Goal: Complete application form: Complete application form

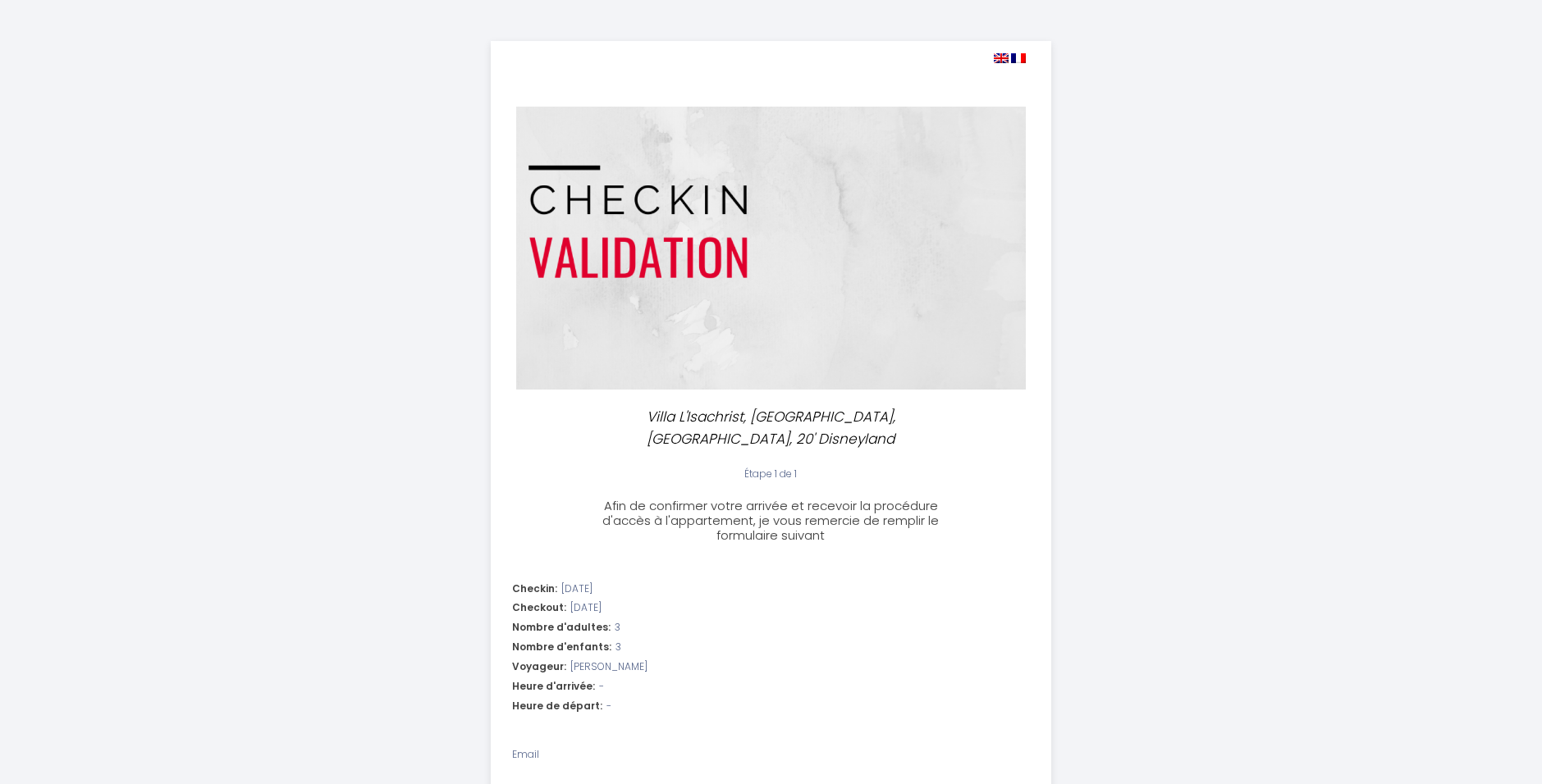
select select
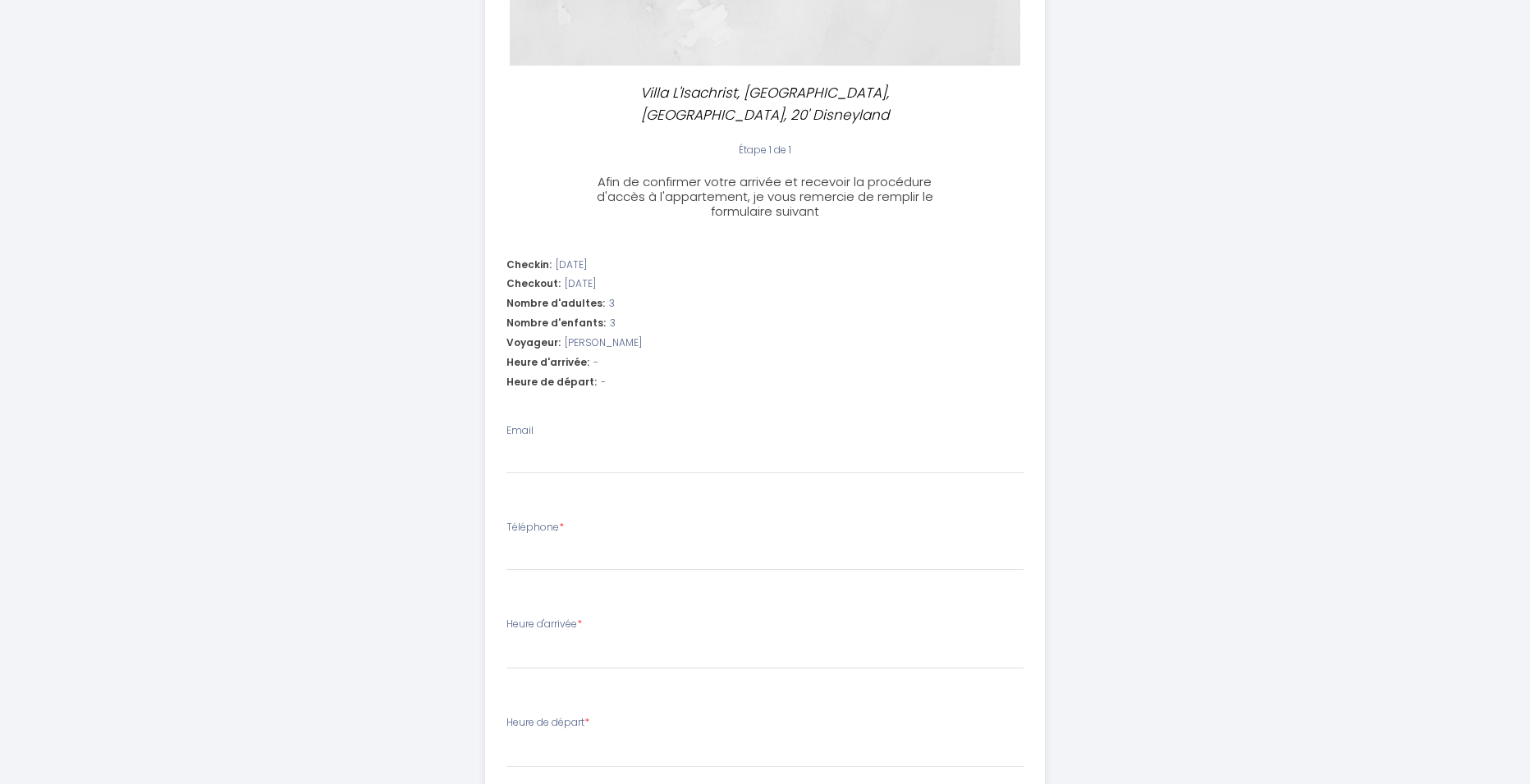
scroll to position [328, 0]
click at [595, 441] on input "Email" at bounding box center [765, 455] width 518 height 30
click at [624, 441] on input "Email" at bounding box center [765, 455] width 518 height 30
type input "j"
select select
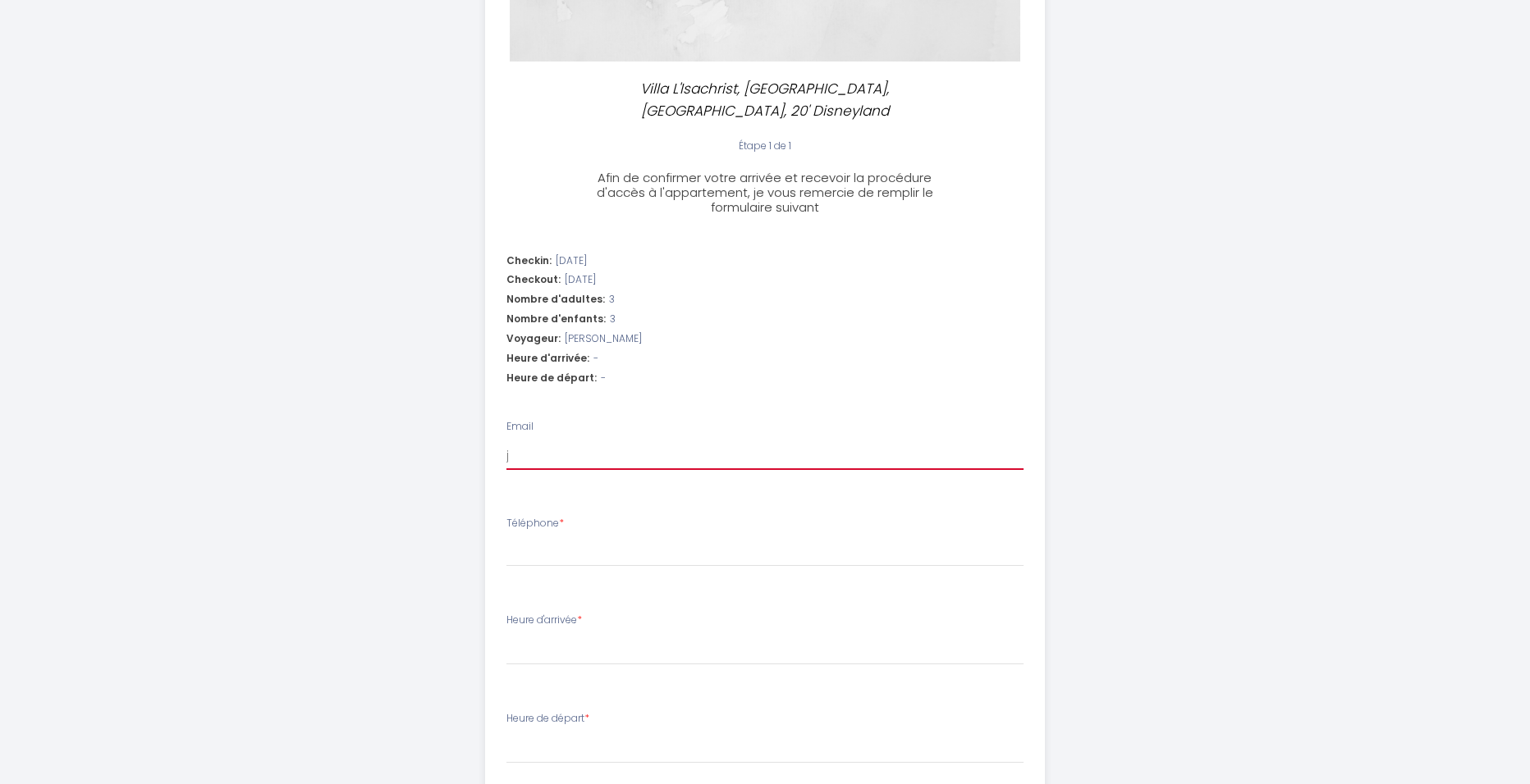
select select
click at [638, 441] on input "Email" at bounding box center [765, 455] width 518 height 30
type input "j"
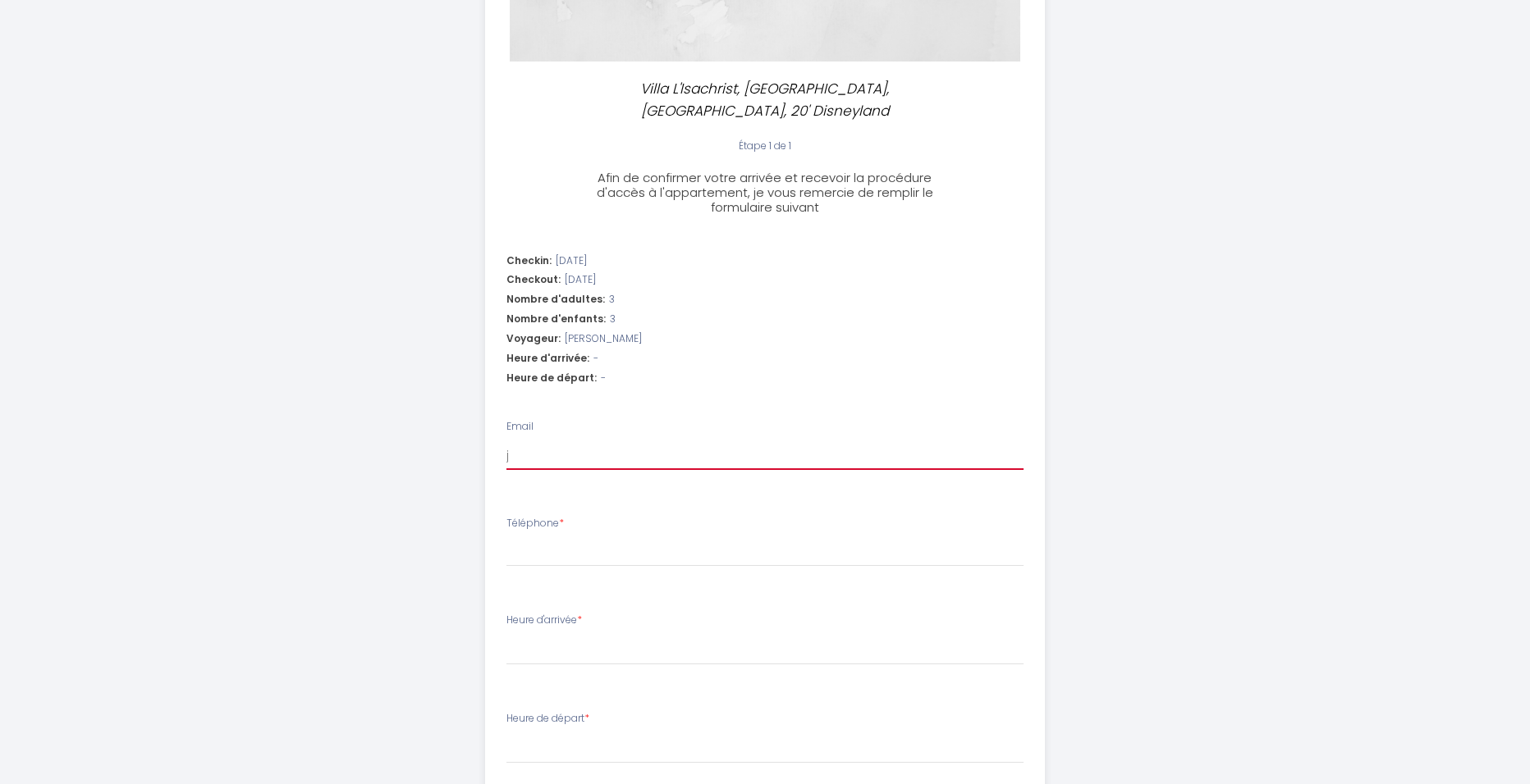
select select
type input "ja"
select select
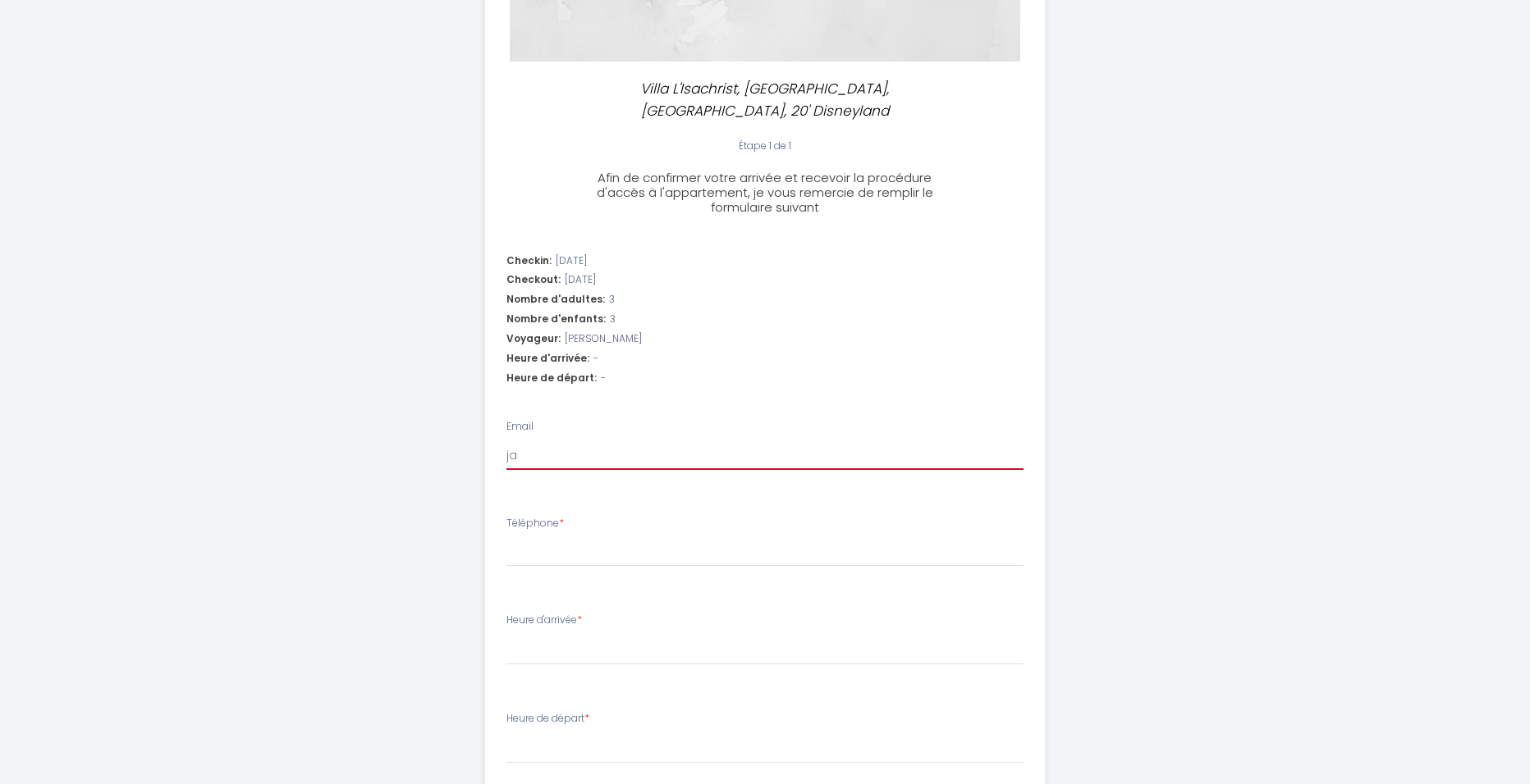
type input "jac"
select select
type input "jack"
select select
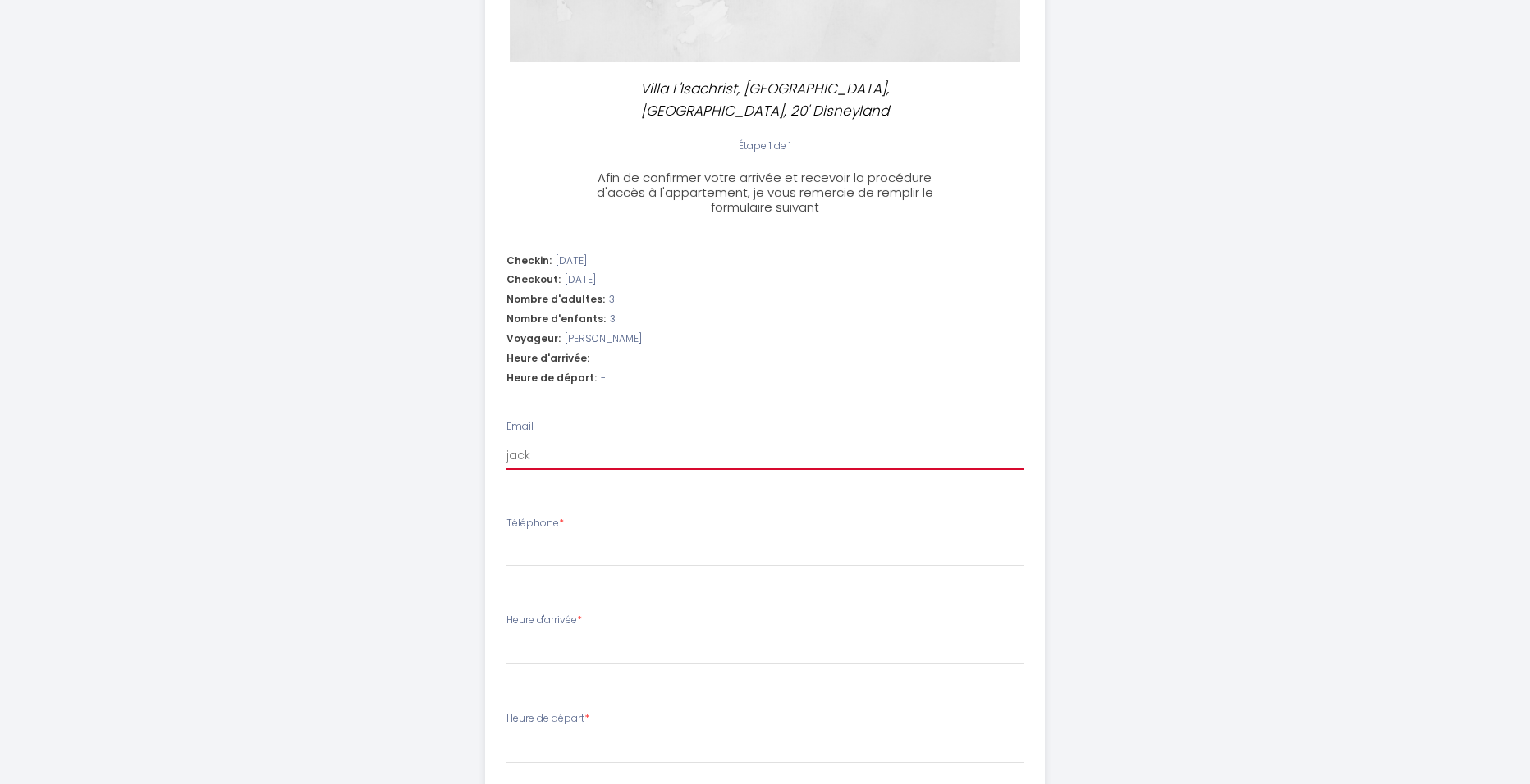
select select
type input "jacky"
select select
type input "jacky_"
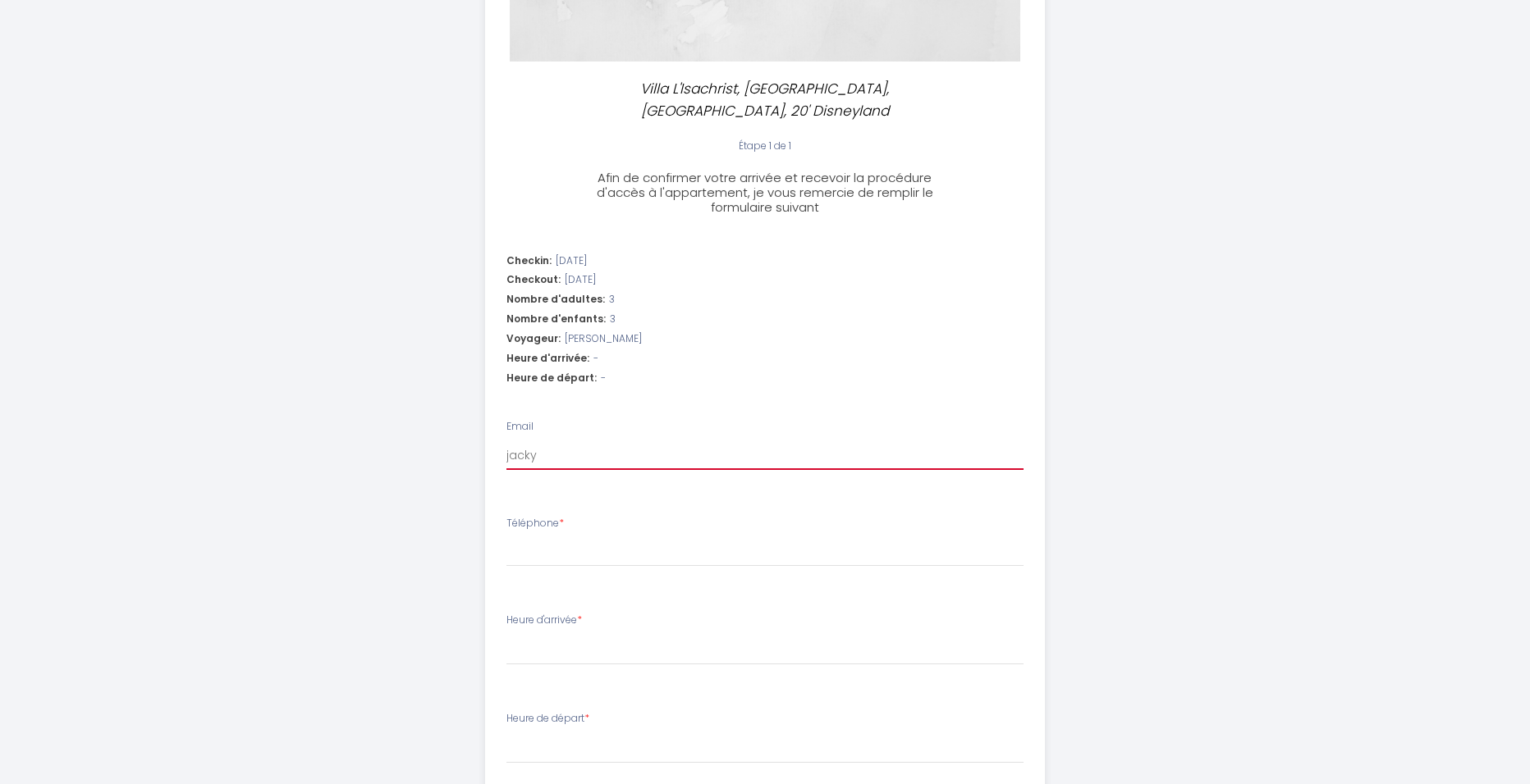
select select
type input "jacky_r"
select select
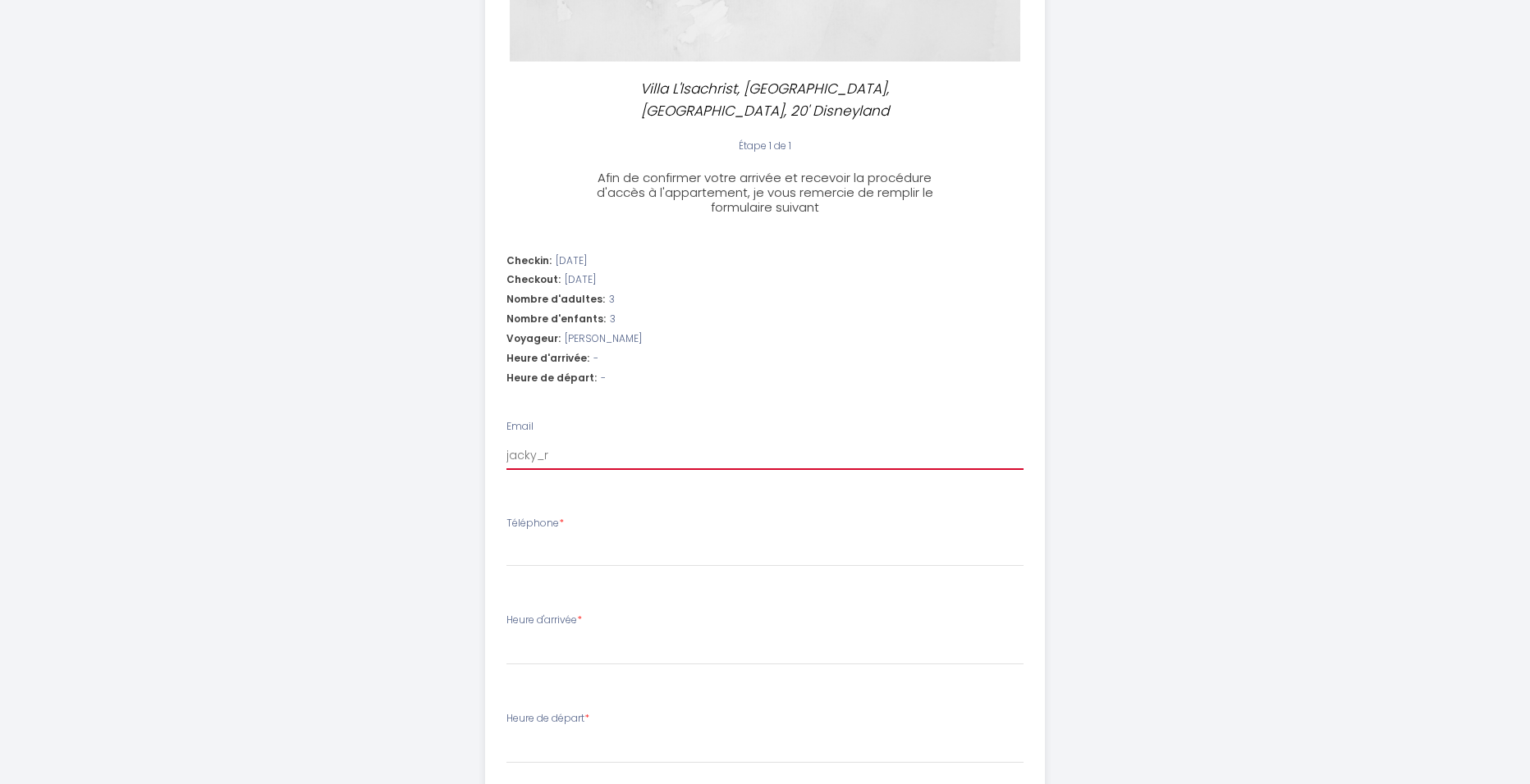
type input "jacky_ro"
select select
type input "jacky_rou"
select select
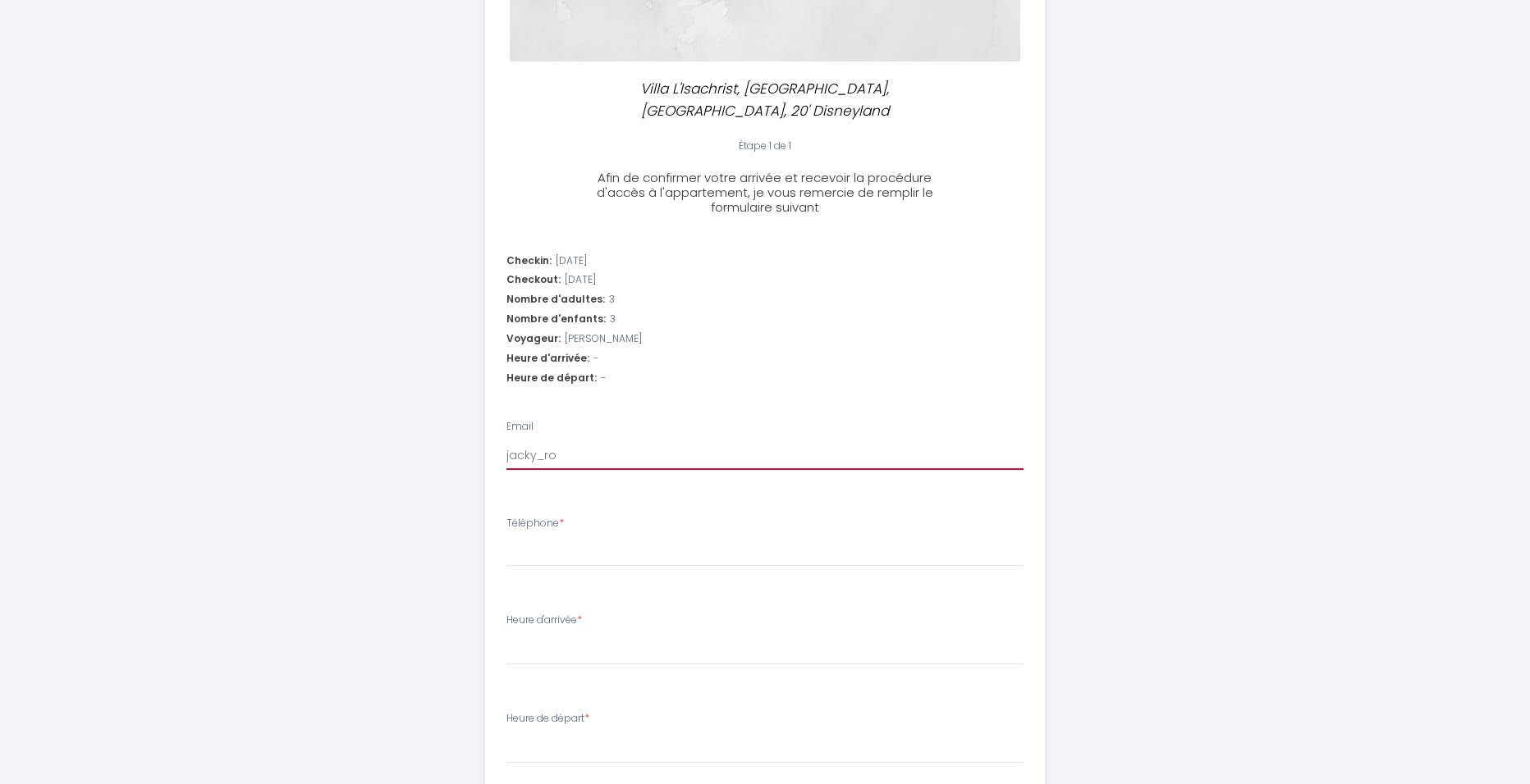
select select
type input "jacky_rous"
select select
type input "jacky_rouss"
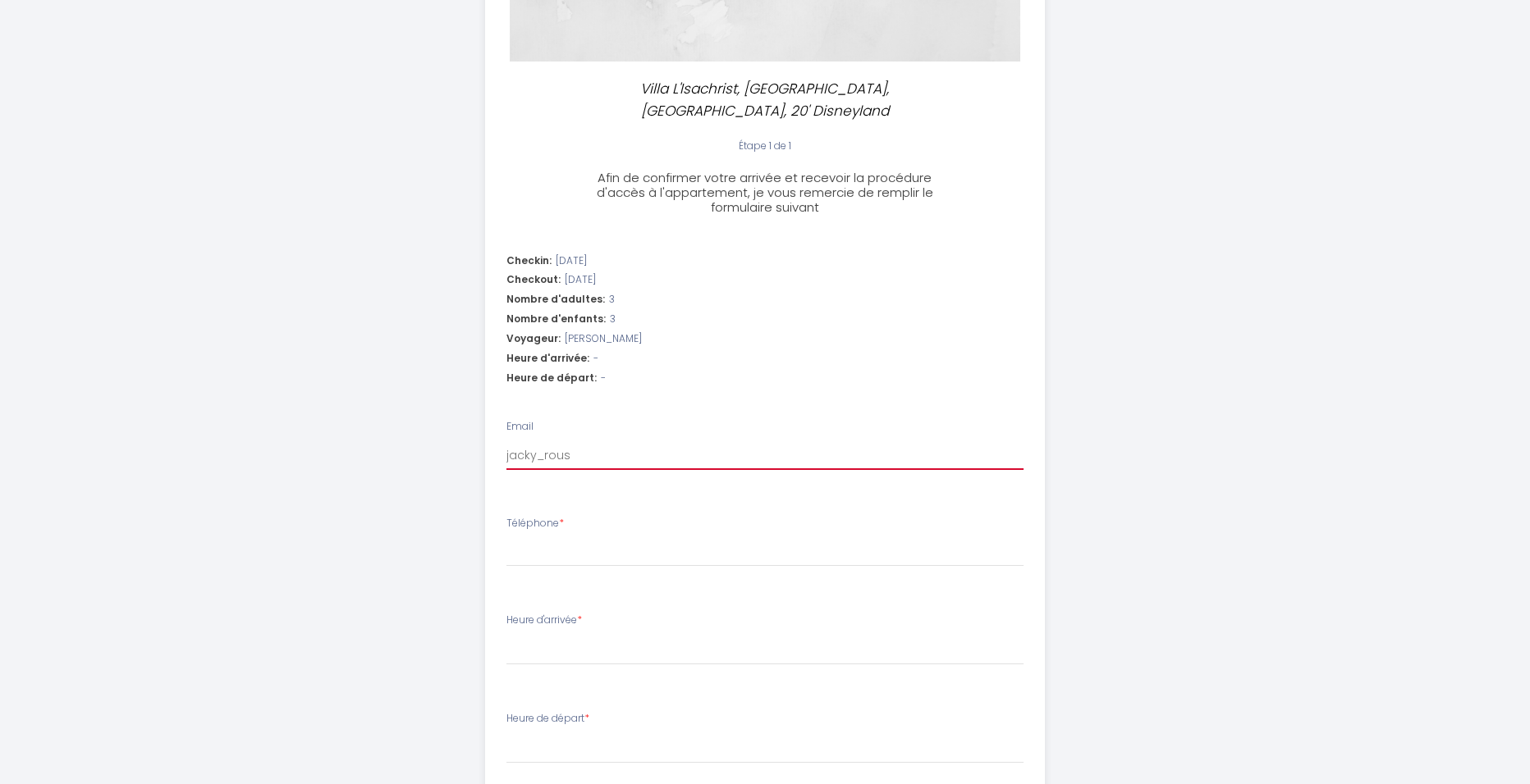
select select
type input "jacky_rousse"
select select
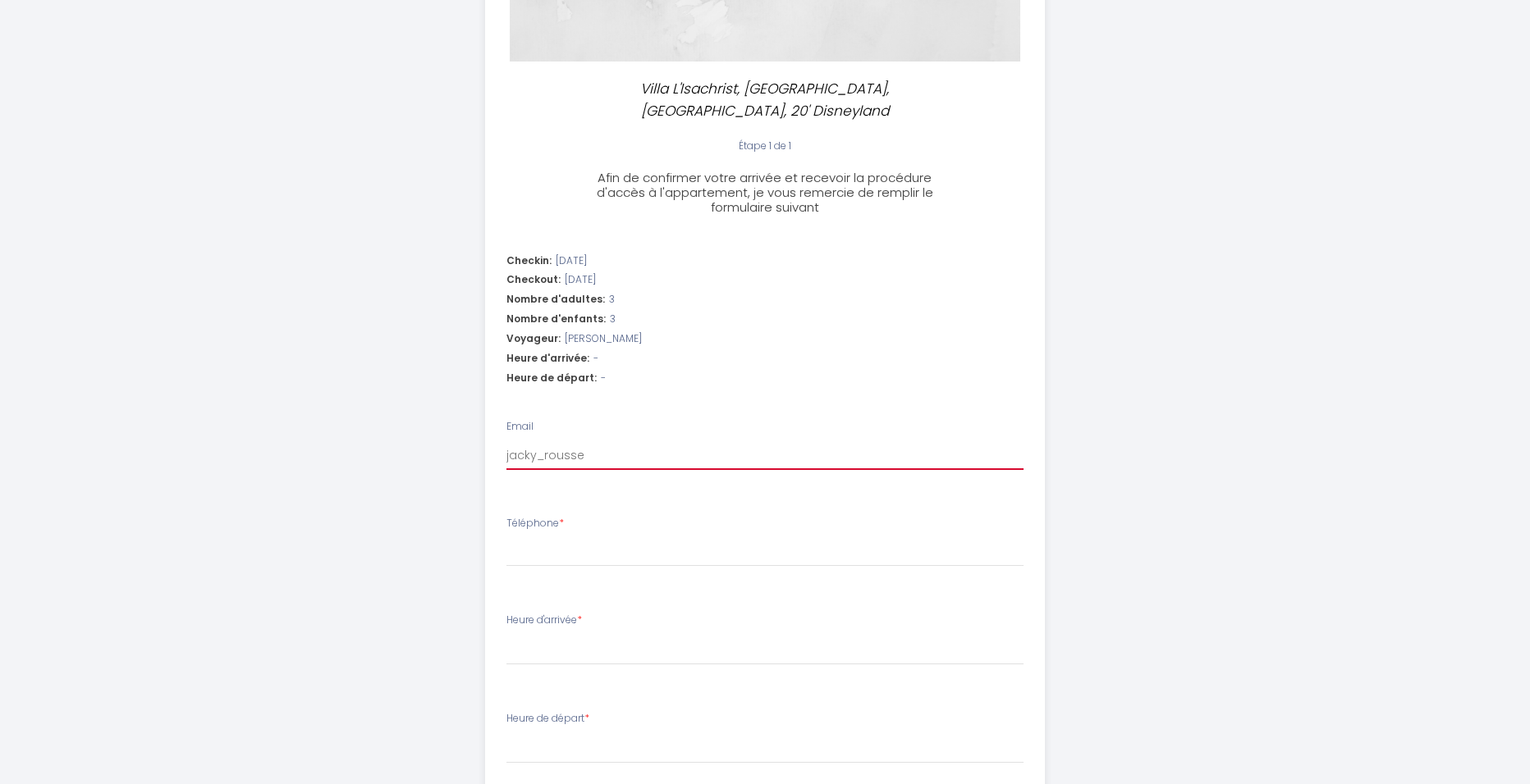
type input "jacky_roussel"
select select
type input "jacky_roussel@"
select select
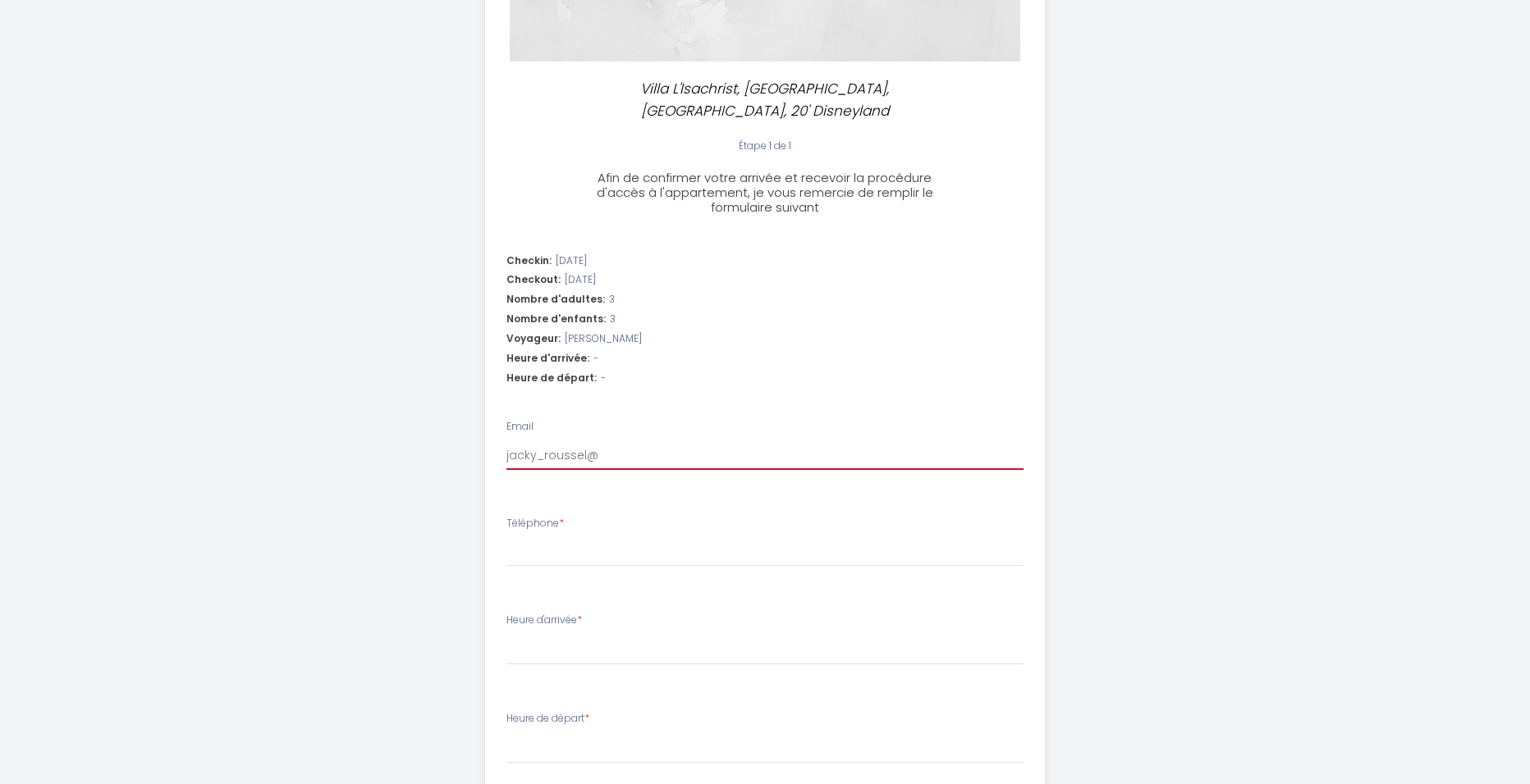
select select
type input "jacky_roussel@h"
select select
type input "jacky_roussel@ho"
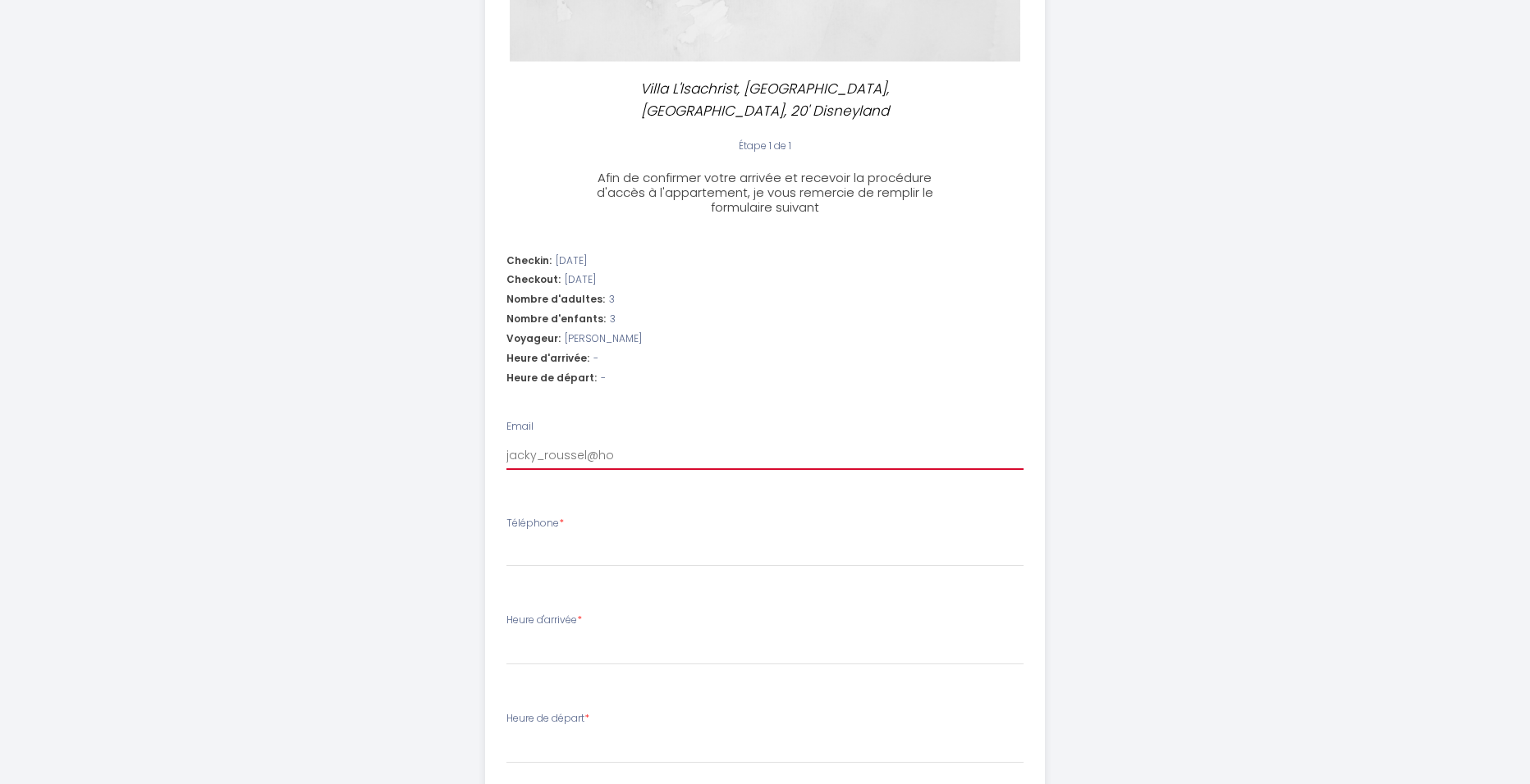
select select
type input "jacky_roussel@hot"
select select
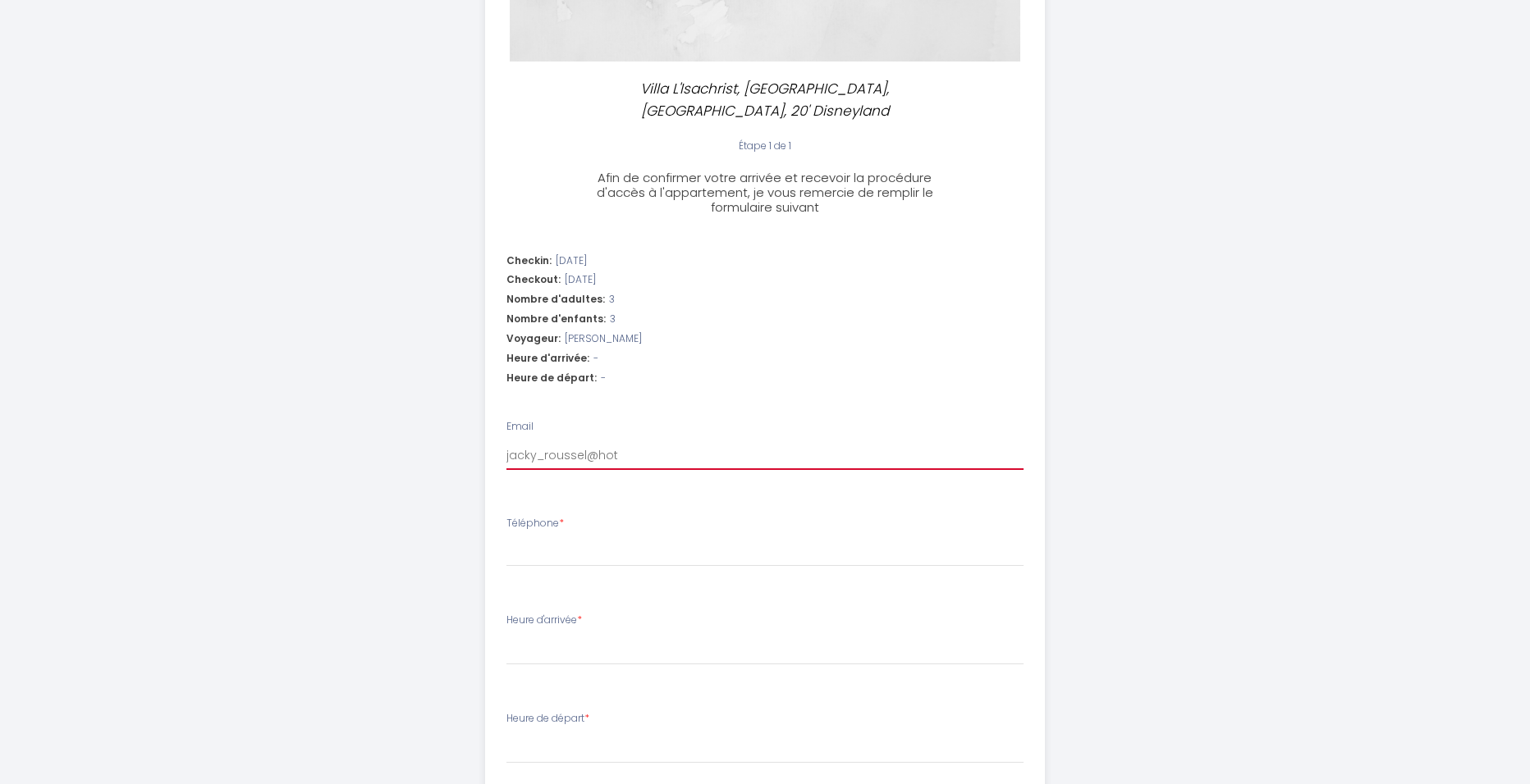
type input "jacky_roussel@hotm"
select select
type input "jacky_roussel@hotma"
select select
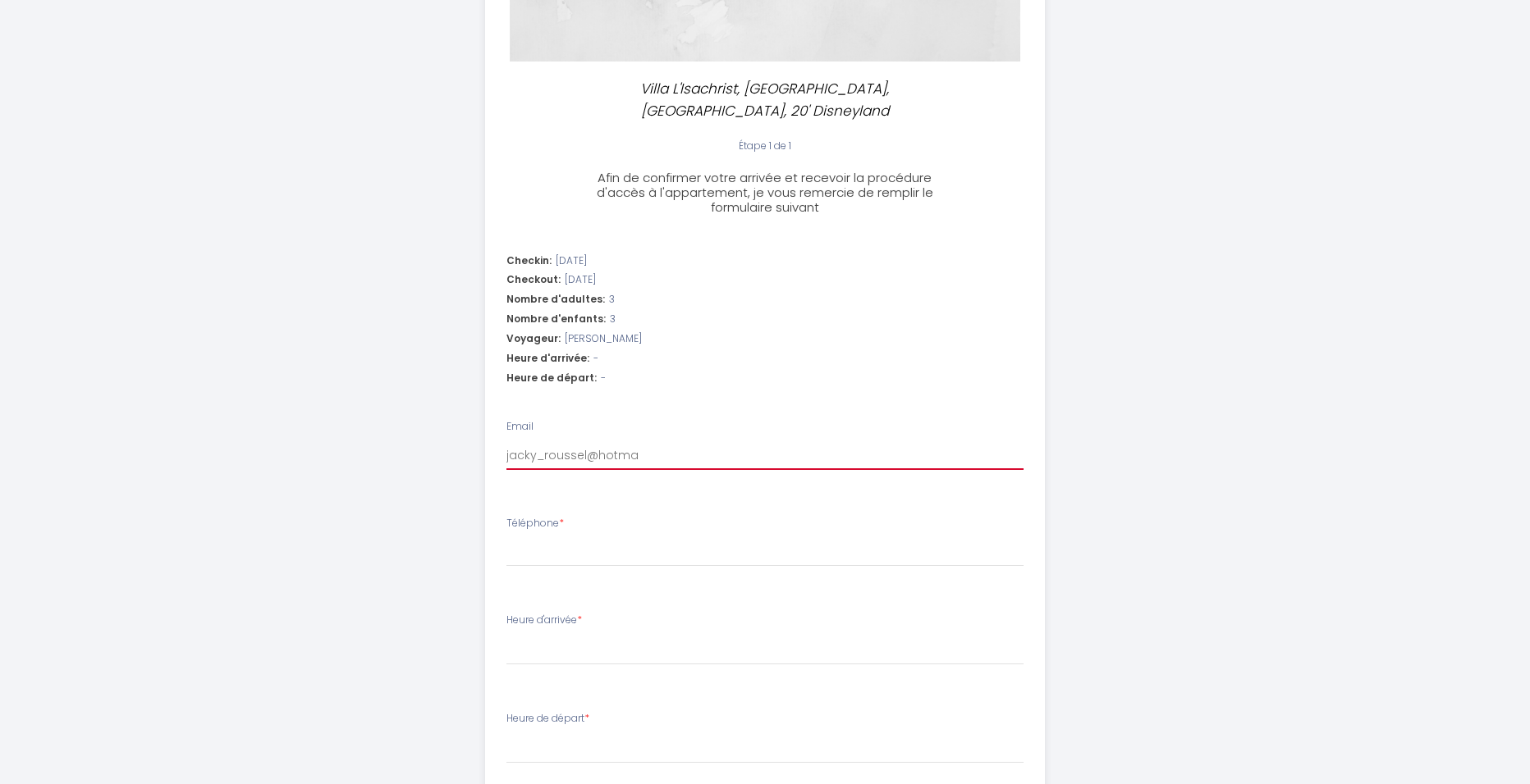
select select
type input "jacky_roussel@hotmai"
select select
type input "jacky_roussel@hotmail"
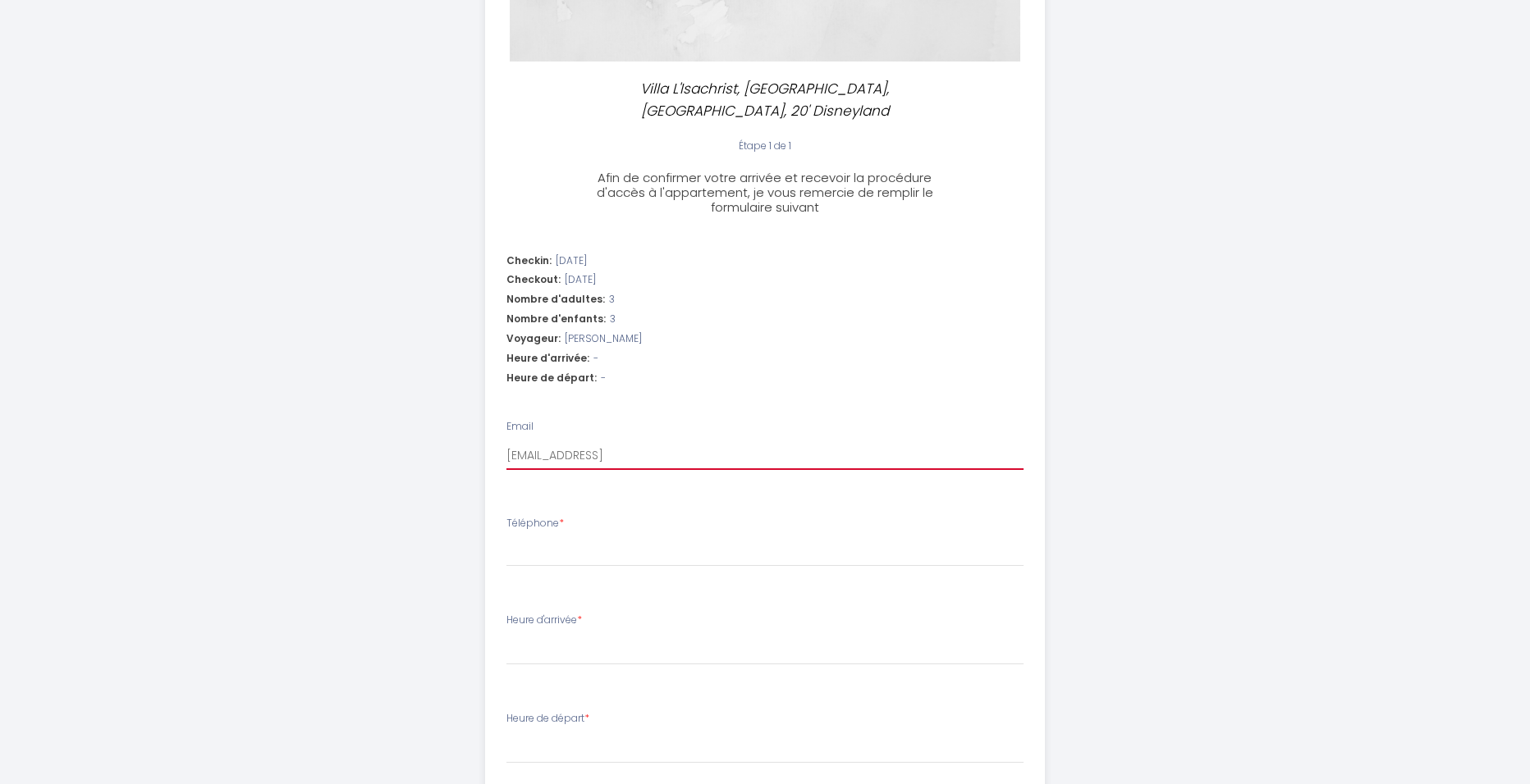
select select
type input "jacky_roussel@hotmail."
select select
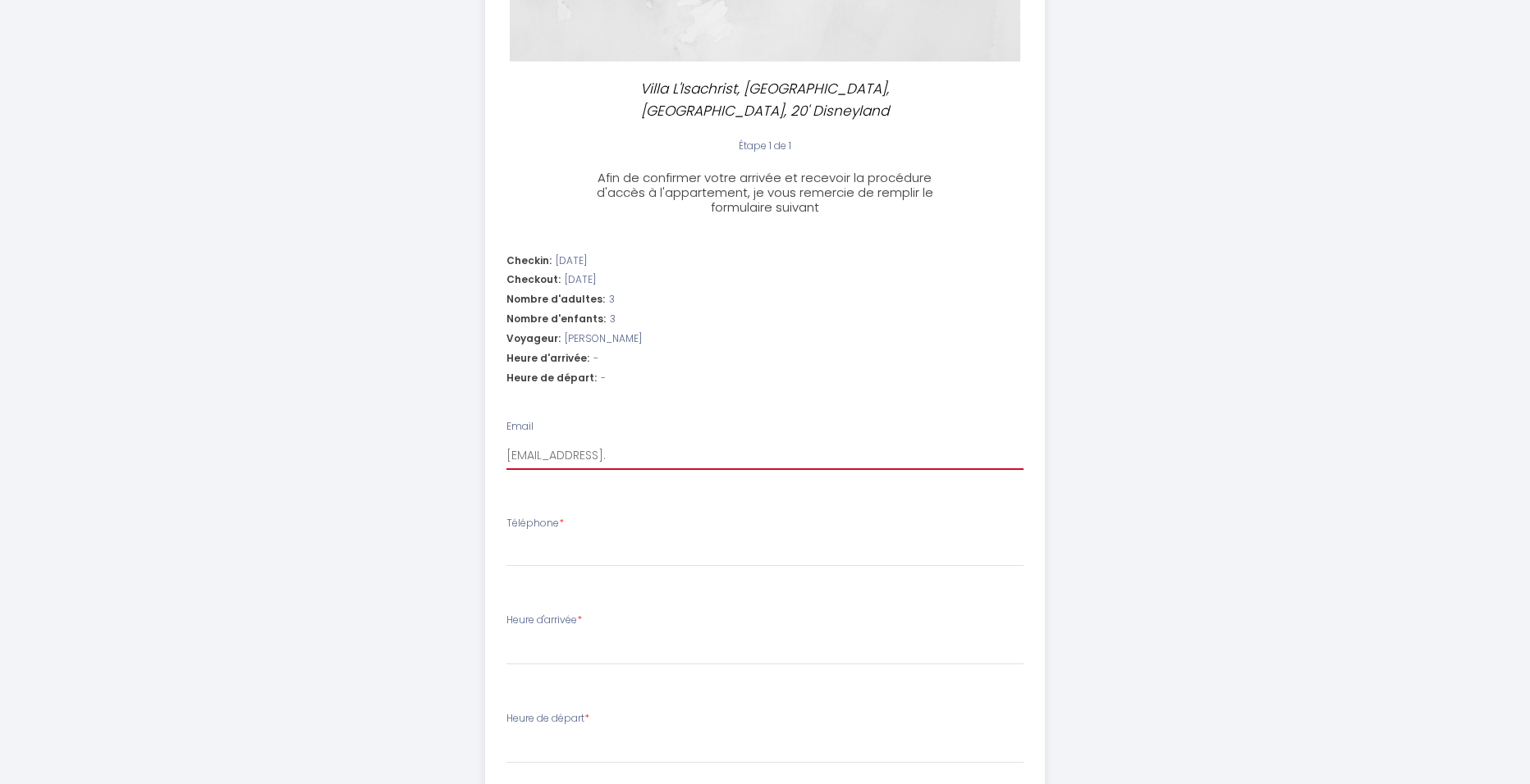
type input "jacky_roussel@hotmail.c"
select select
type input "jacky_roussel@hotmail.co"
select select
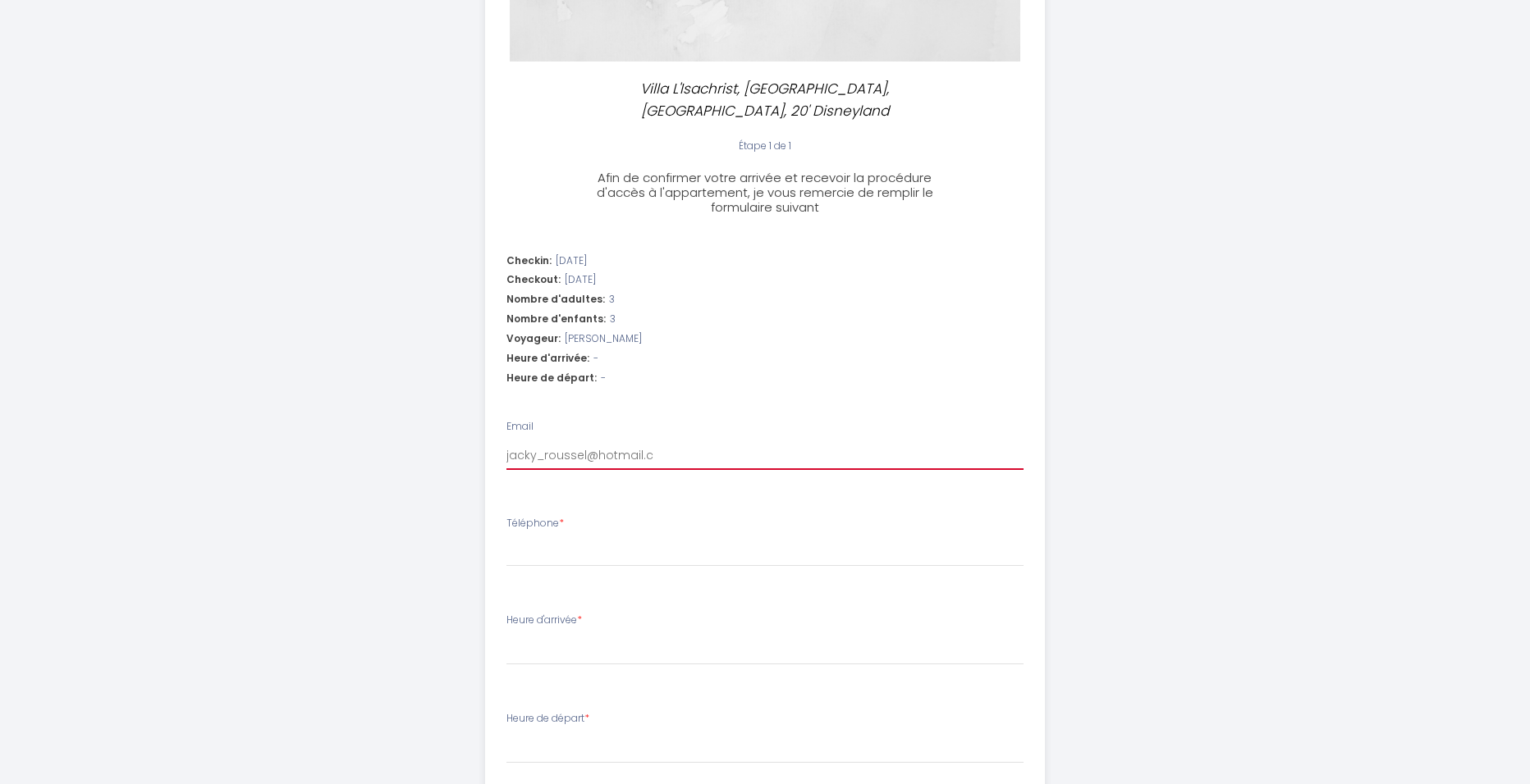
select select
type input "jacky_roussel@hotmail.cop"
select select
type input "jacky_roussel@hotmail.copm"
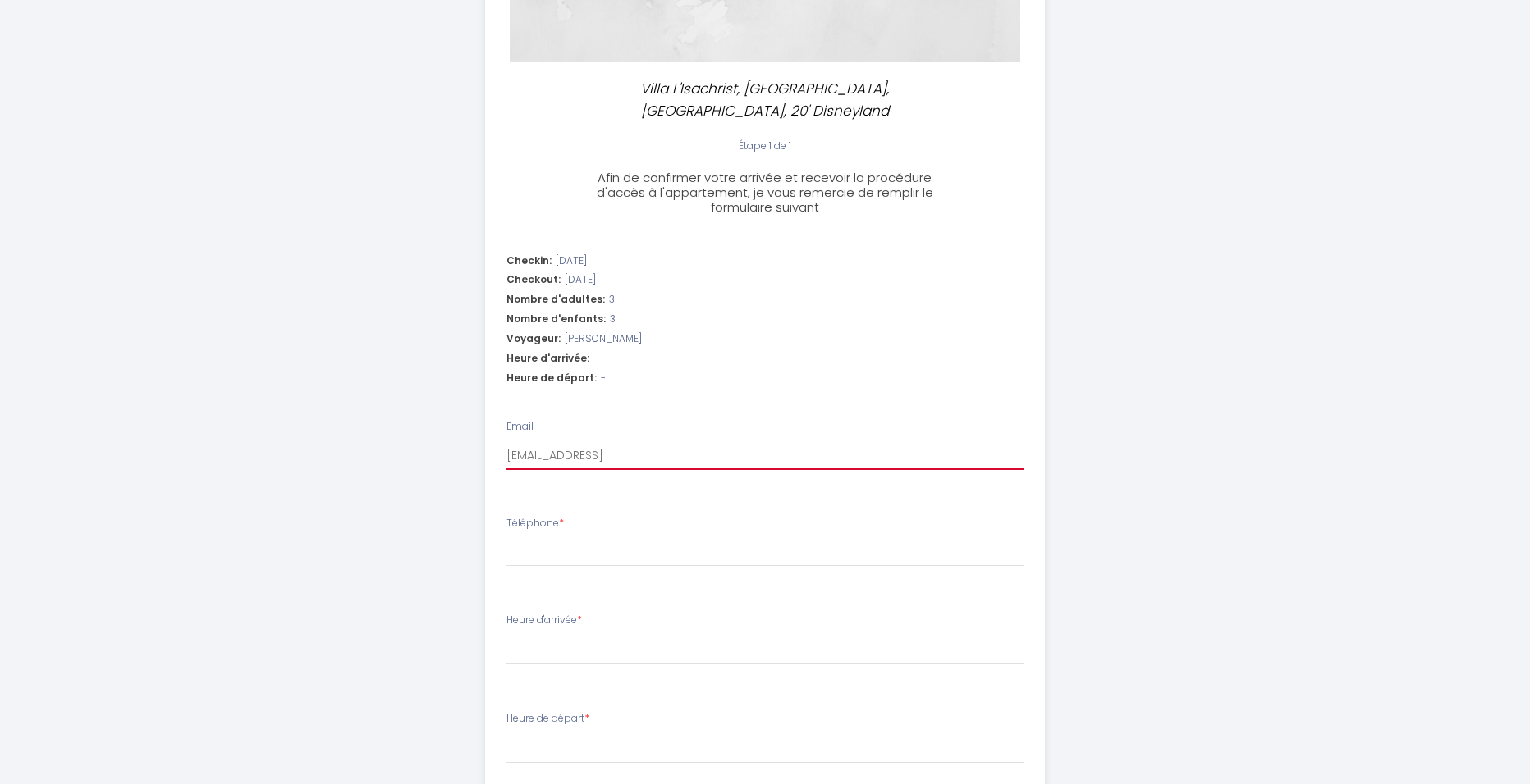
select select
type input "jacky_roussel@hotmail.cop"
select select
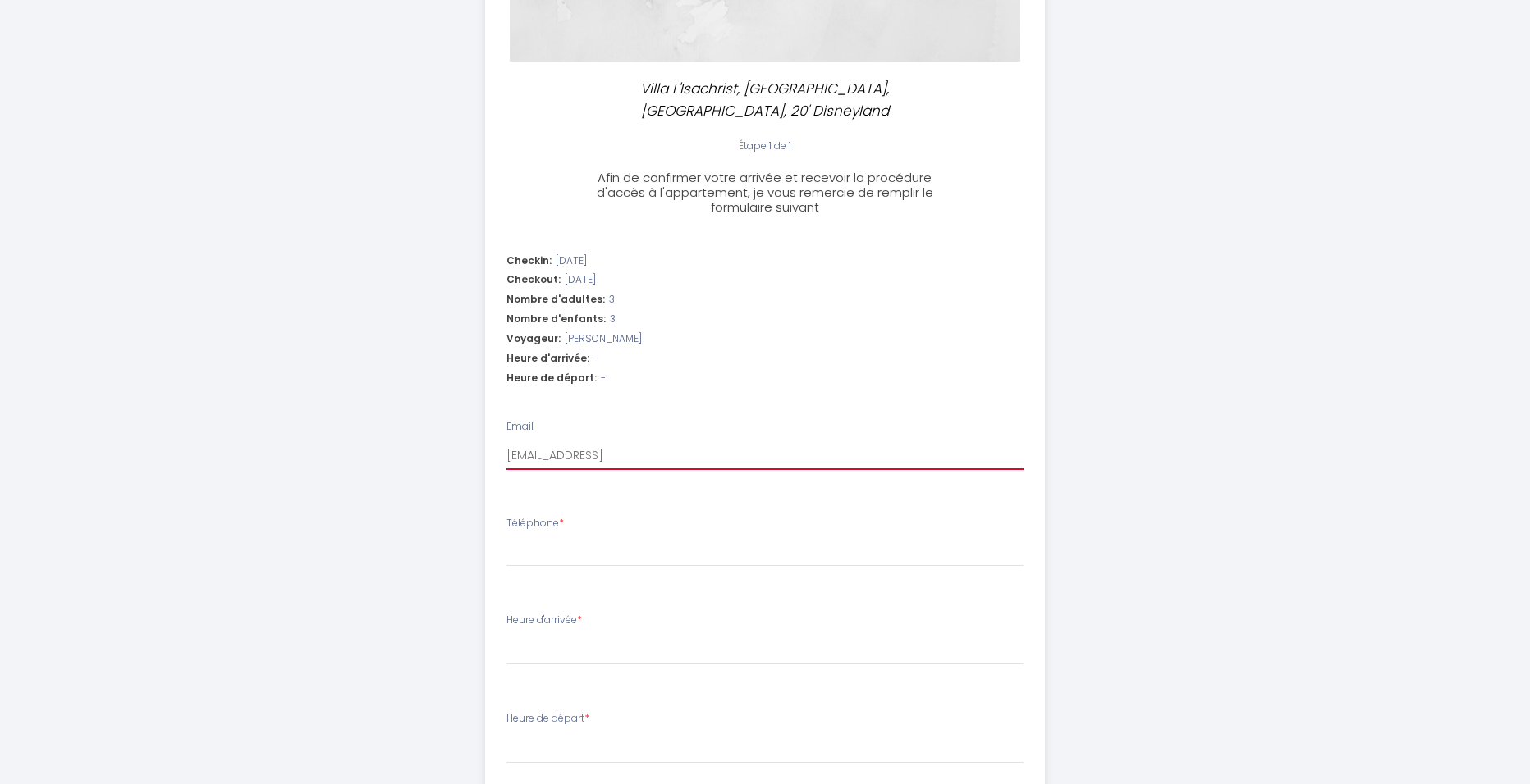
type input "jacky_roussel@hotmail.co"
select select
type input "jacky_roussel@hotmail.com"
select select
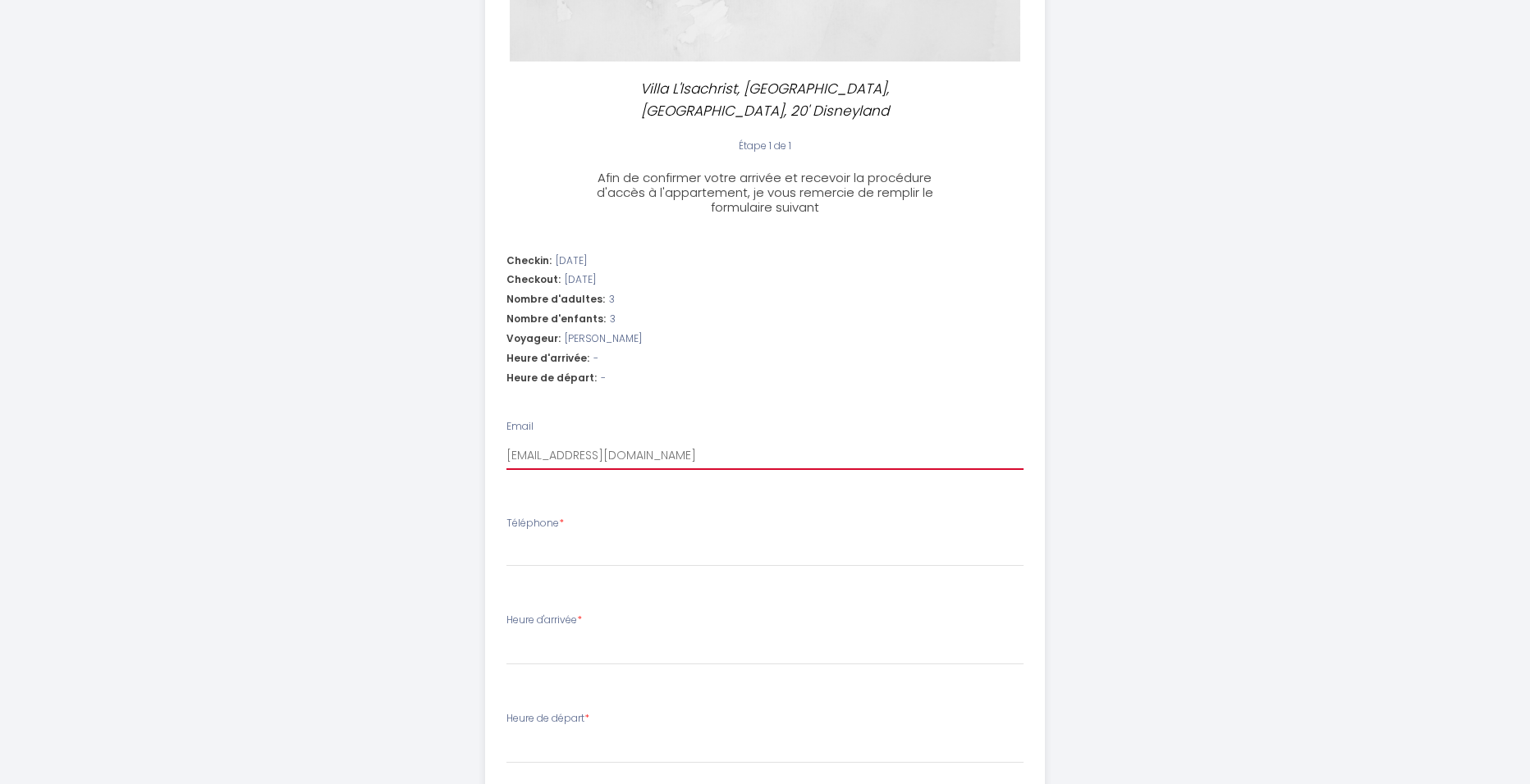
select select
type input "jacky_roussel@hotmail.com"
type input "+"
select select
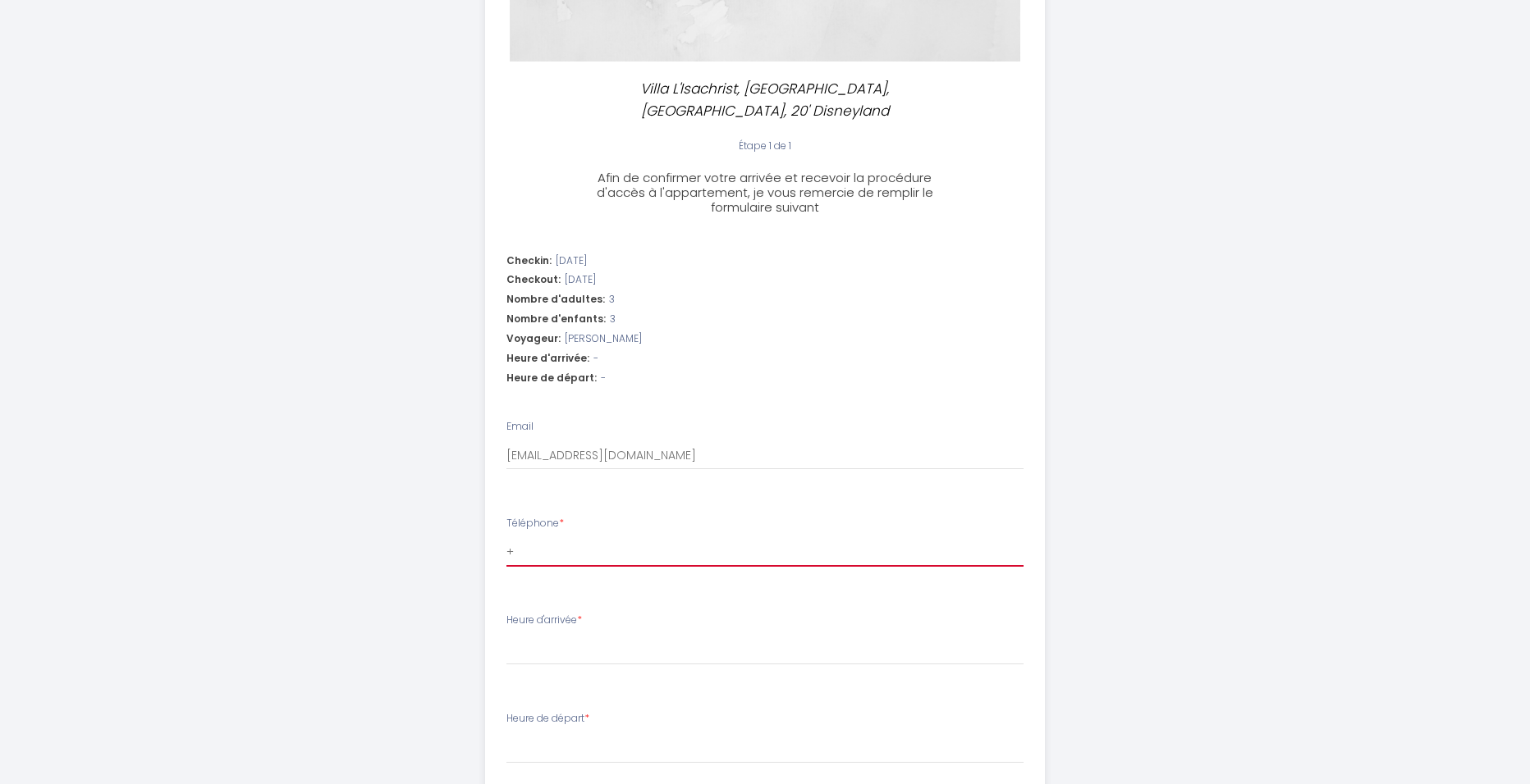
type input "+4"
select select
type input "+41"
select select
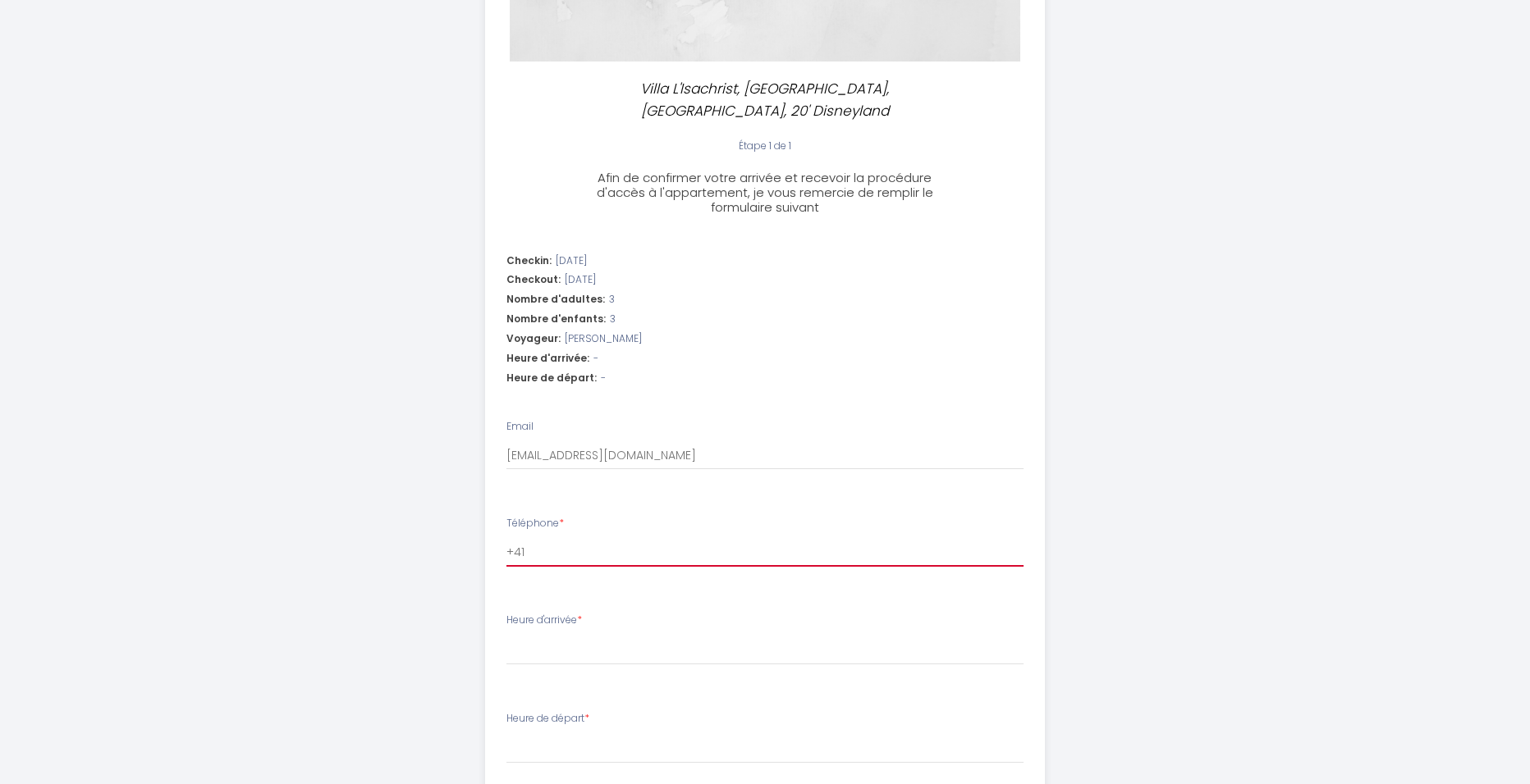
select select
type input "+417"
select select
type input "+4176"
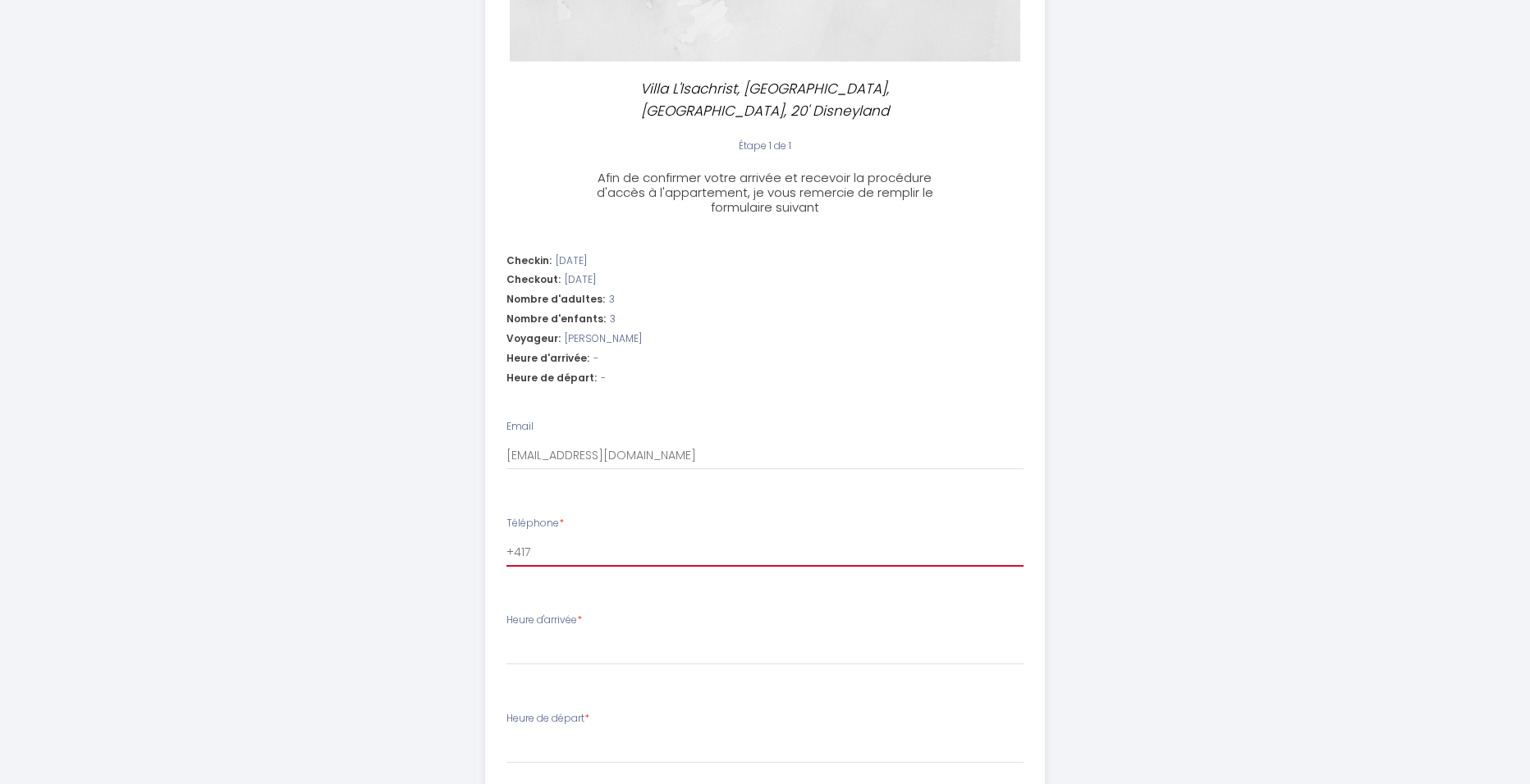
select select
type input "+41768"
select select
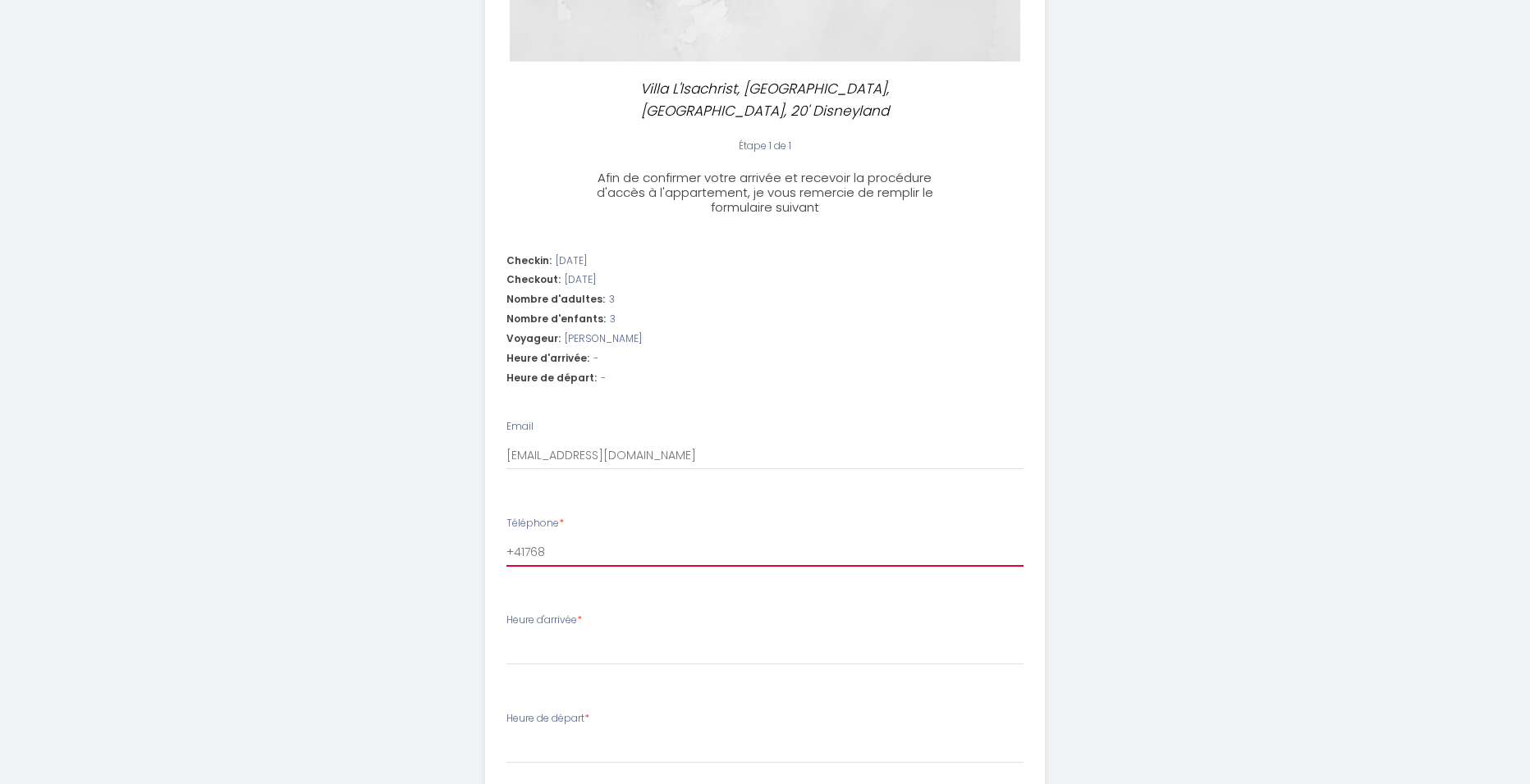
type input "+417680"
select select
type input "+4176805"
select select
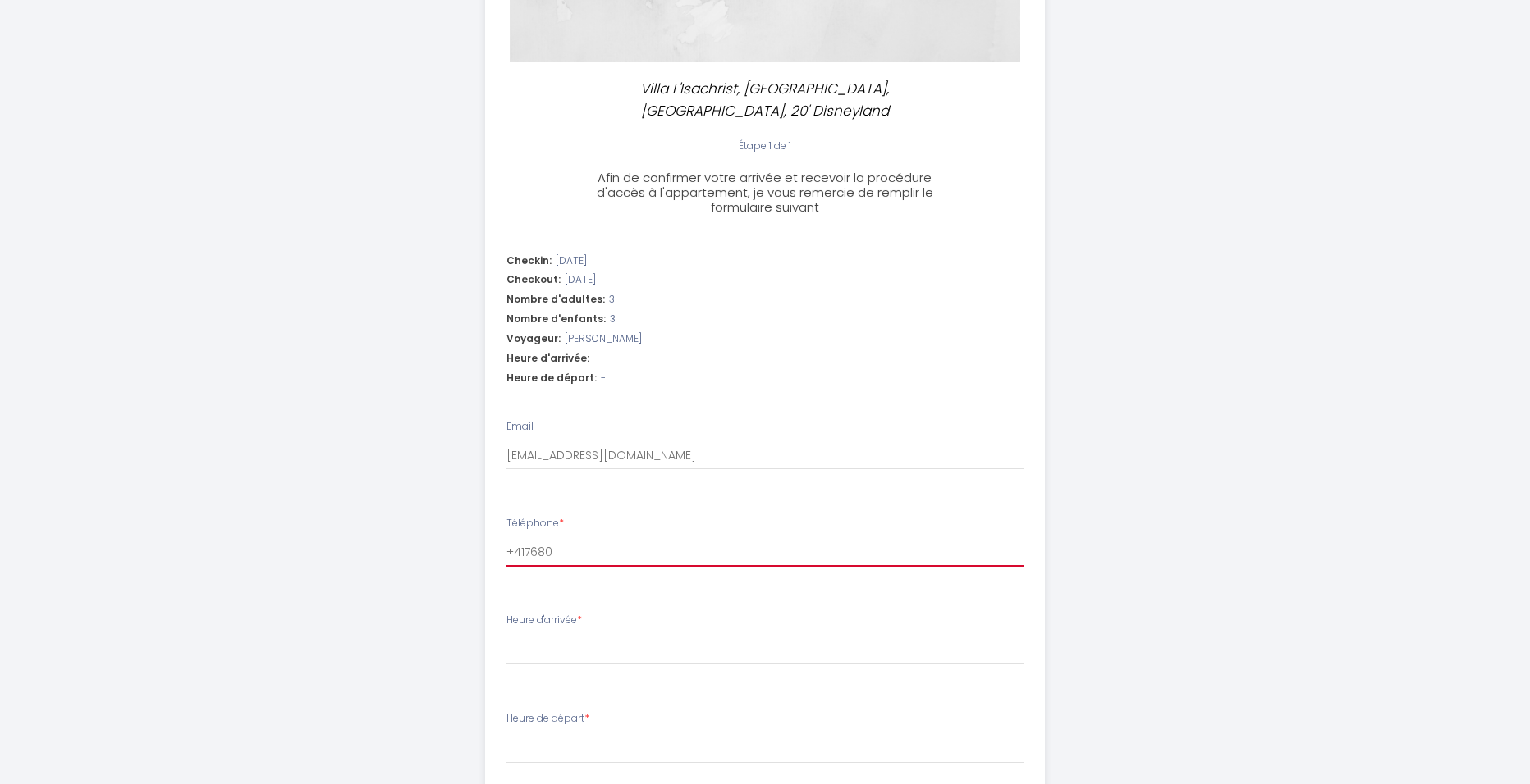
select select
type input "+41768053"
select select
type input "+417680537"
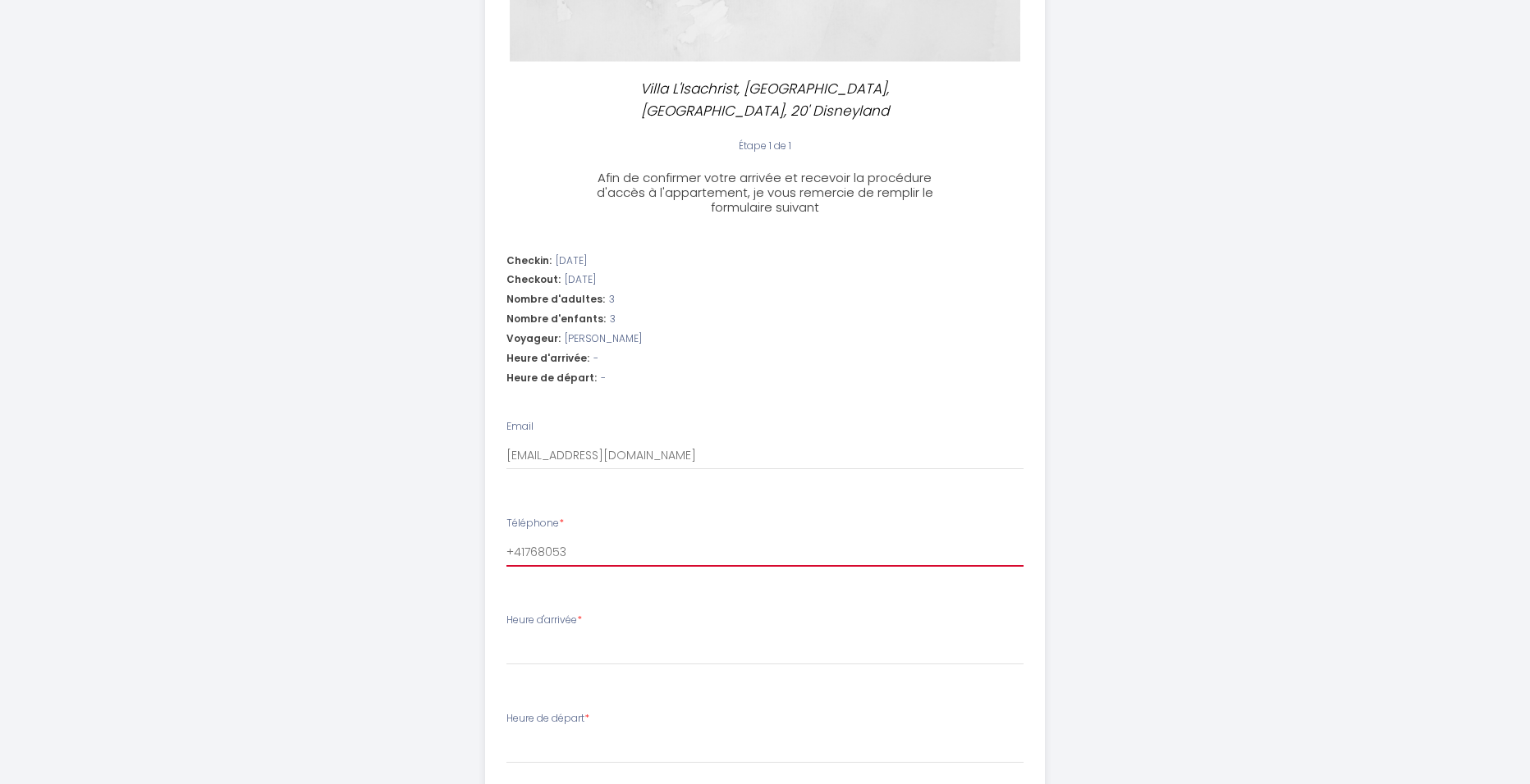
select select
type input "+4176805371"
select select
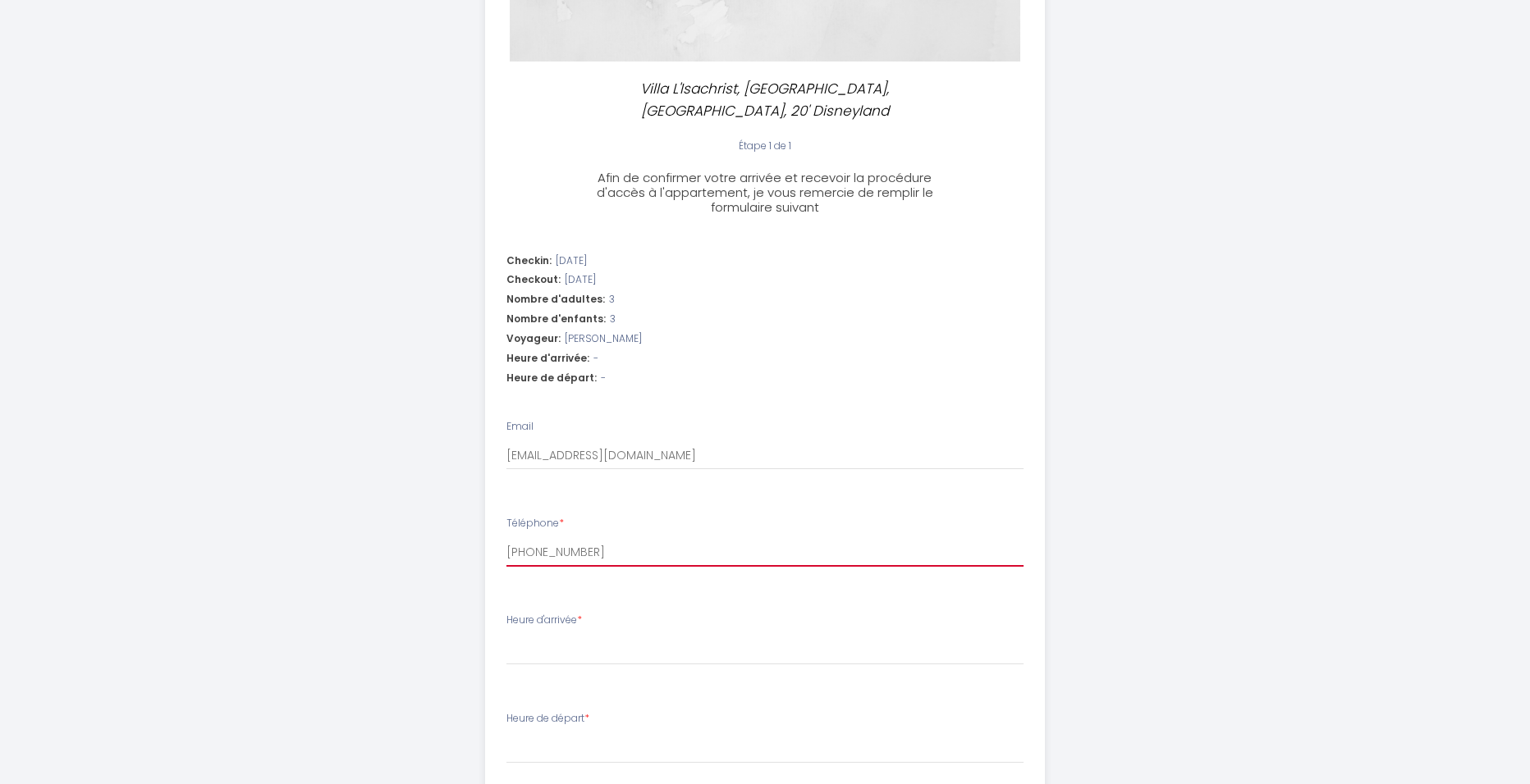
type input "+41768053719"
select select
type input "+41768053719"
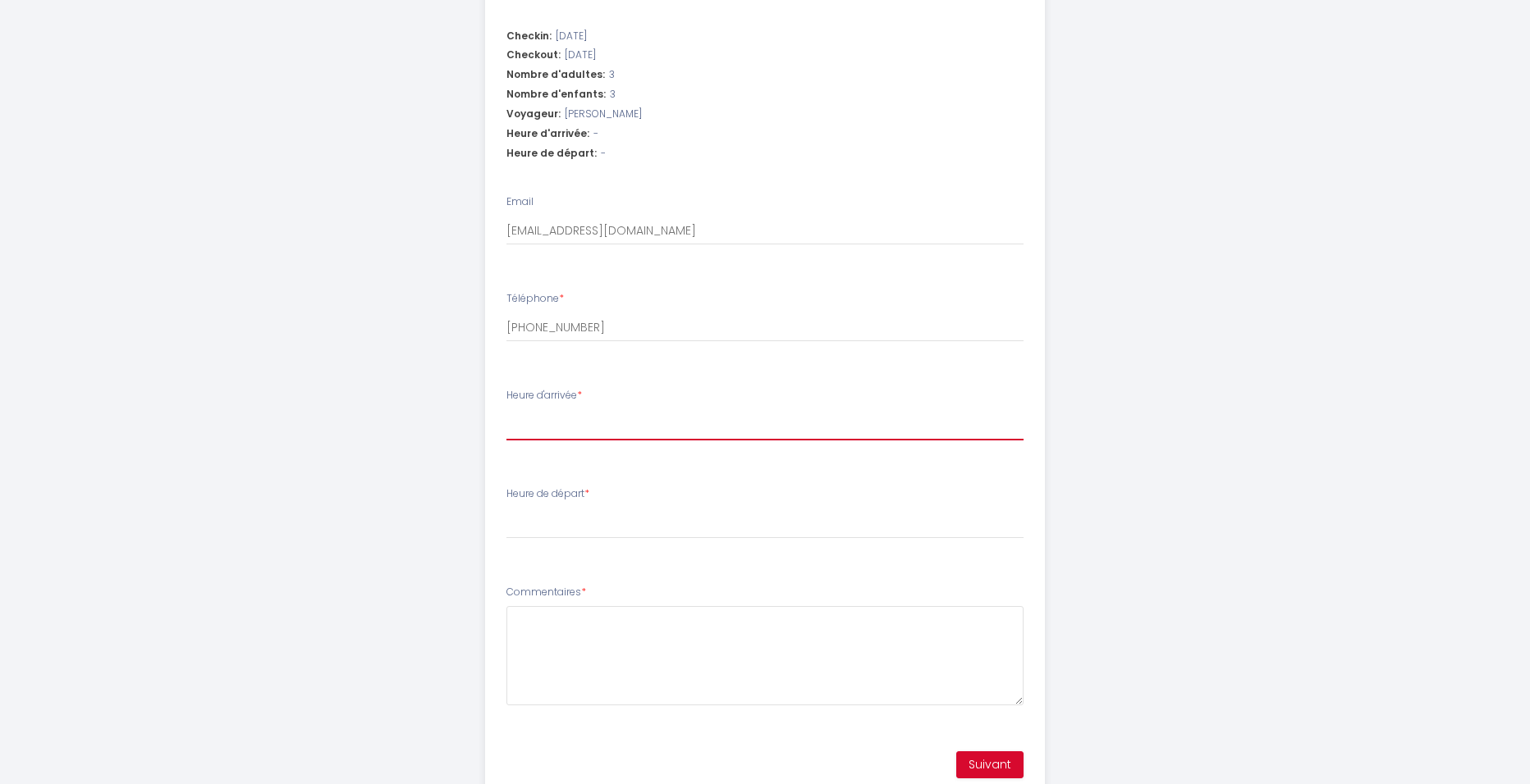
scroll to position [430, 0]
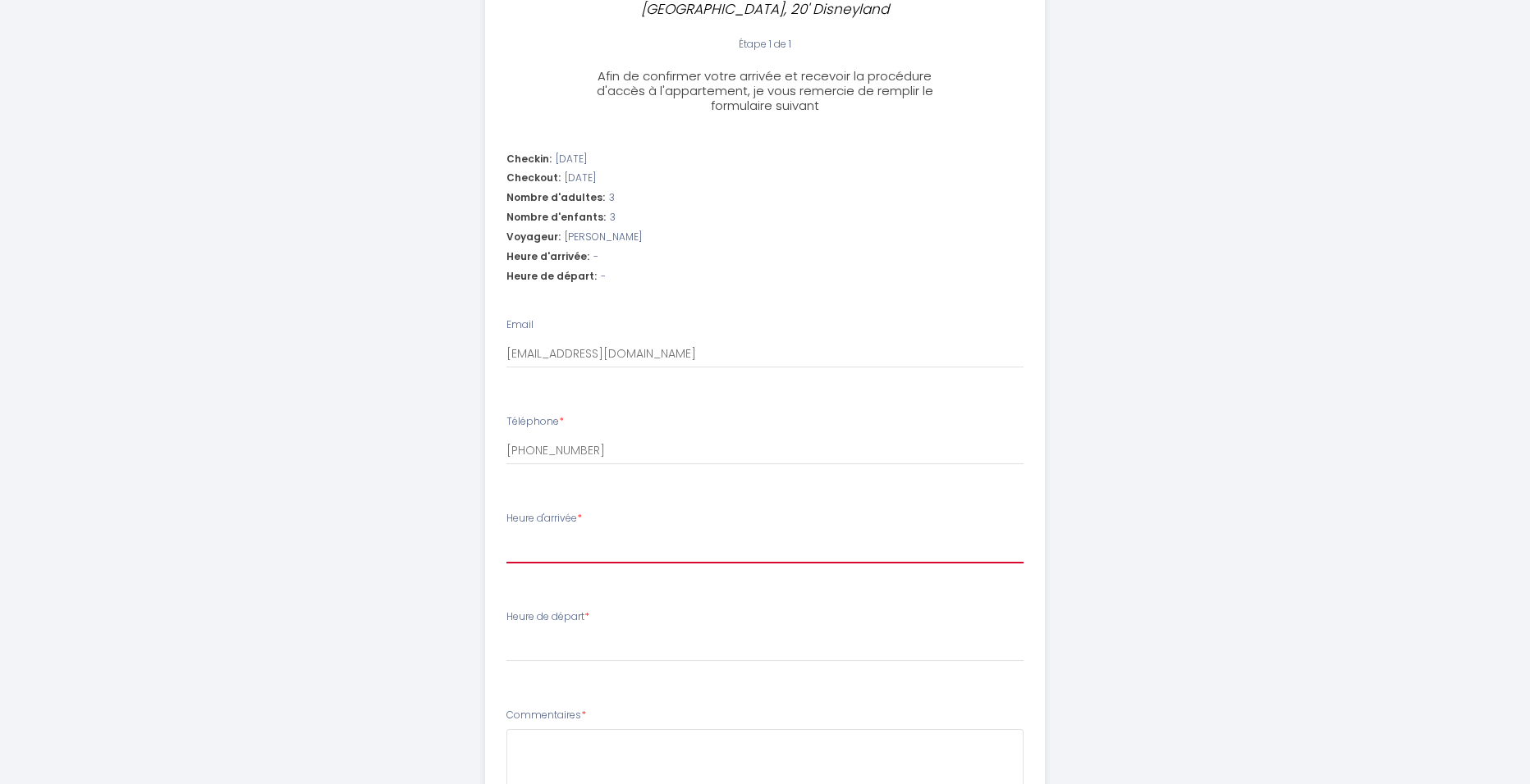
click at [650, 532] on select "16:00 16:30 17:00 17:30 18:00 18:30 19:00 19:30 20:00 20:30 21:00 21:30 22:00" at bounding box center [765, 548] width 518 height 31
select select "22:00"
click at [506, 532] on select "16:00 16:30 17:00 17:30 18:00 18:30 19:00 19:30 20:00 20:30 21:00 21:30 22:00" at bounding box center [765, 548] width 518 height 31
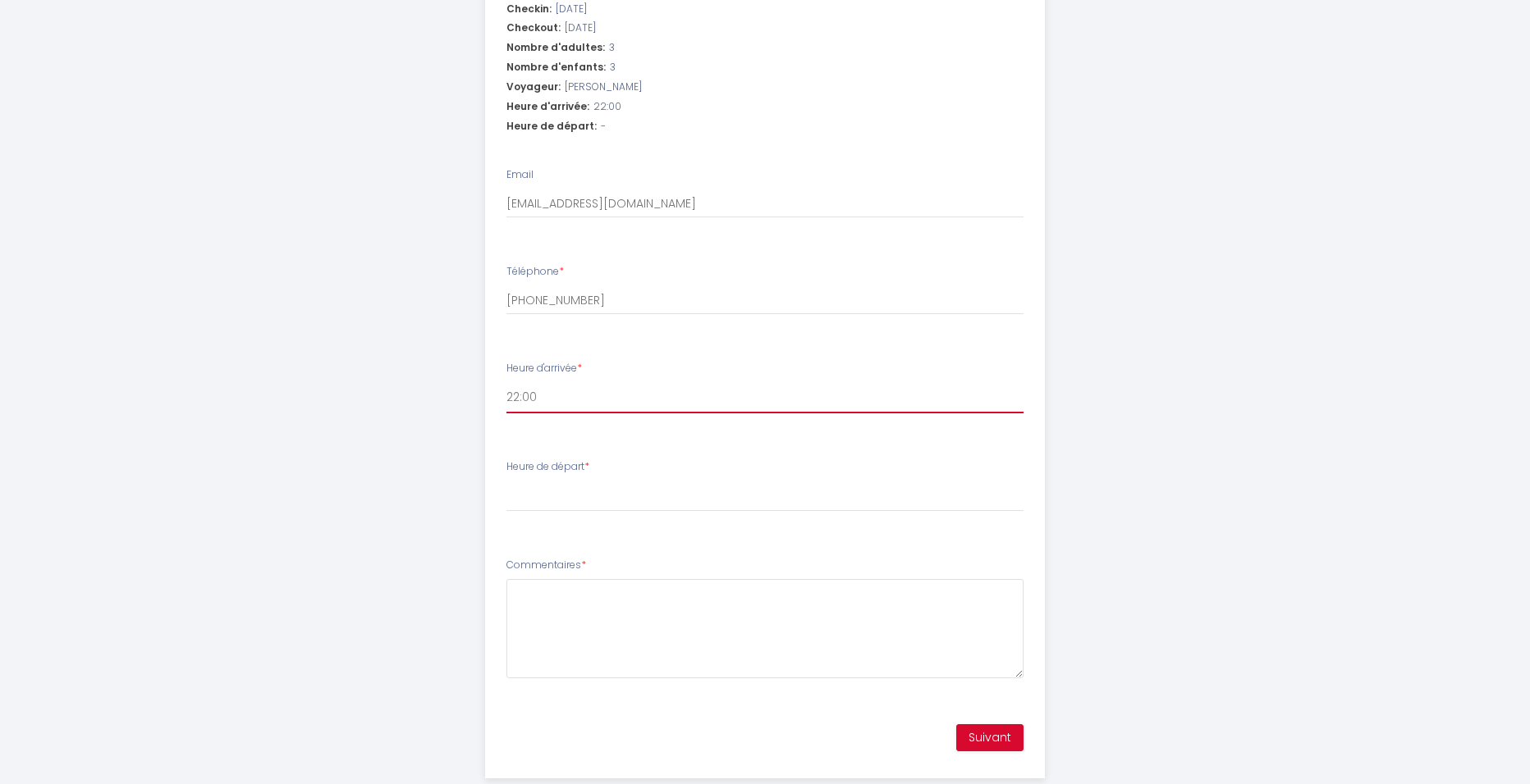
scroll to position [594, 0]
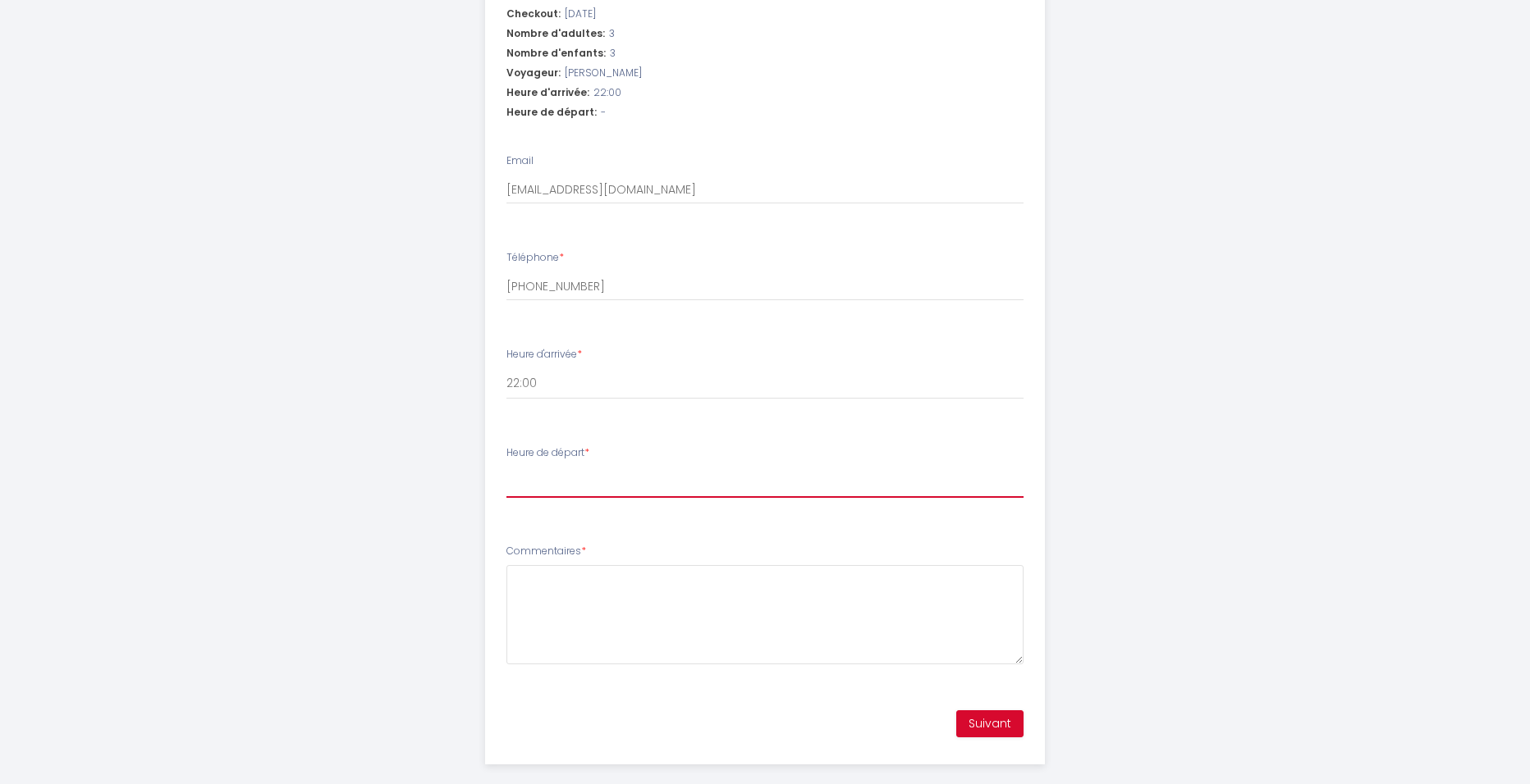
click at [601, 471] on select "00:00 00:30 01:00 01:30 02:00 02:30 03:00 03:30 04:00 04:30 05:00 05:30 06:00 0…" at bounding box center [765, 483] width 518 height 31
select select "10:00"
click at [506, 467] on select "00:00 00:30 01:00 01:30 02:00 02:30 03:00 03:30 04:00 04:30 05:00 05:30 06:00 0…" at bounding box center [765, 483] width 518 height 31
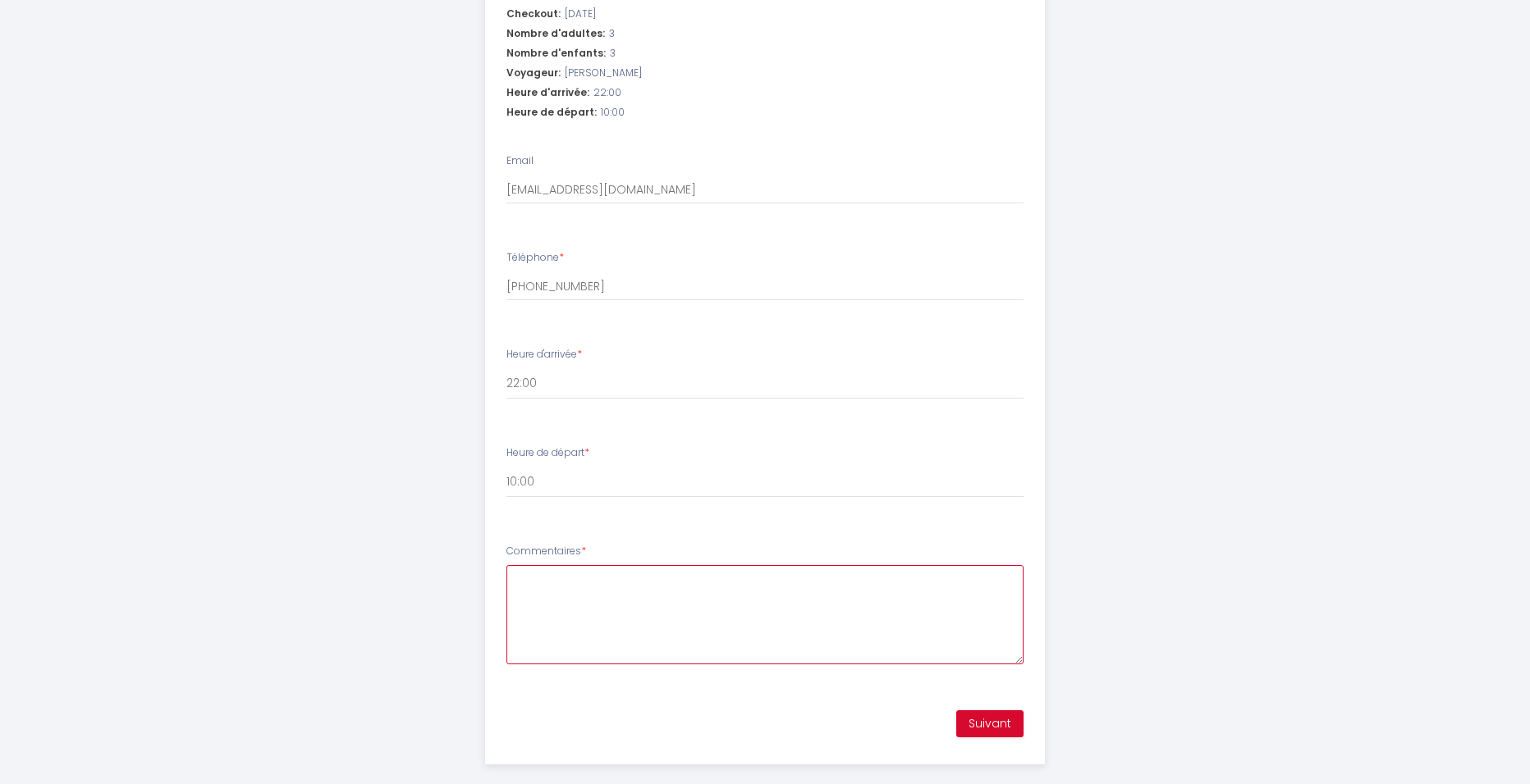
click at [581, 619] on textarea "Commentaires *" at bounding box center [765, 615] width 518 height 100
click at [604, 607] on textarea "Commentaires *" at bounding box center [765, 615] width 518 height 100
type textarea "V"
drag, startPoint x: 790, startPoint y: 575, endPoint x: 490, endPoint y: 551, distance: 301.0
click at [490, 551] on li "Commentaires * Venant de Suisse il est possible que le trajet prenne plus de te…" at bounding box center [765, 612] width 559 height 157
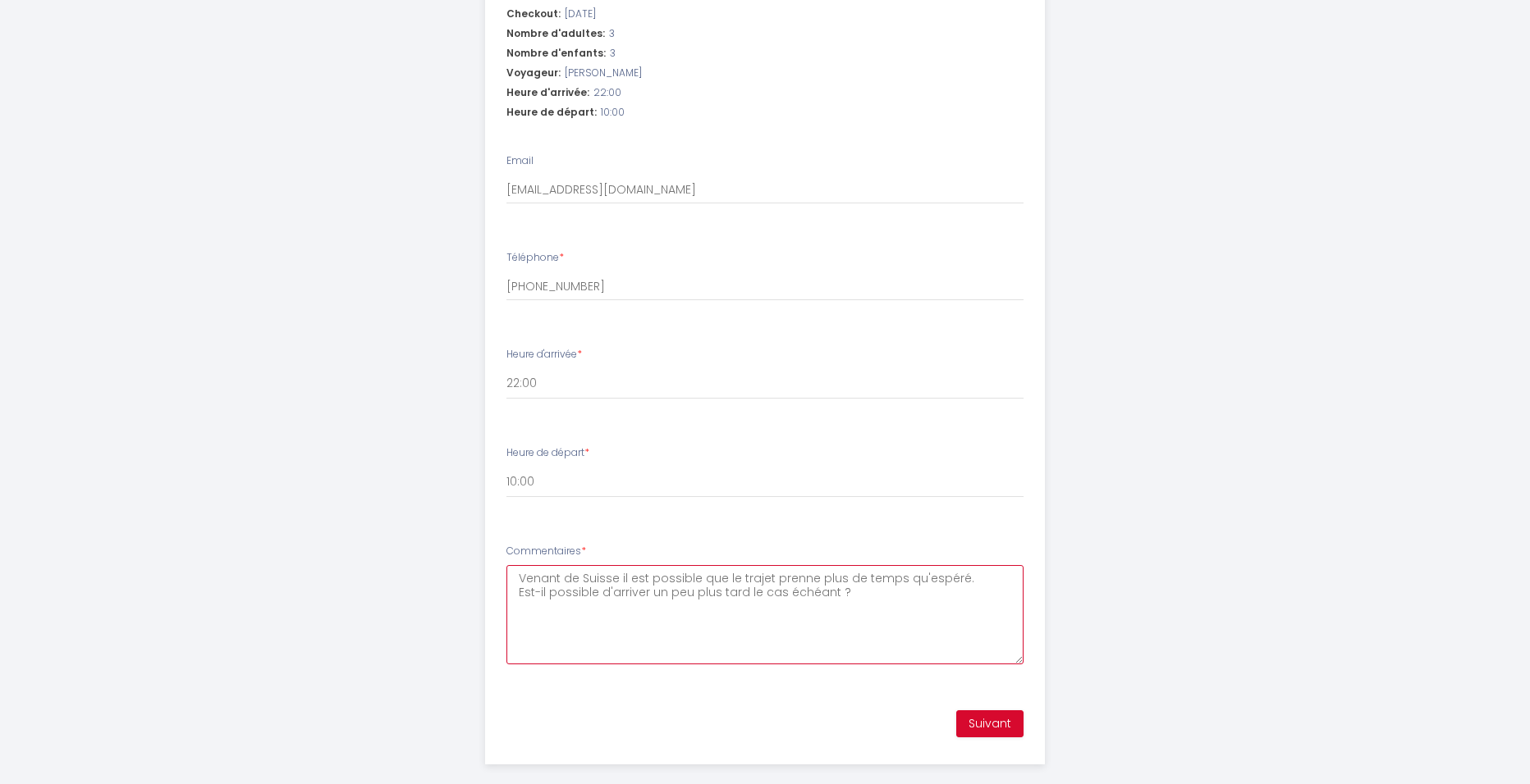
type textarea "Venant de Suisse il est possible que le trajet prenne plus de temps qu'espéré. …"
click at [989, 711] on button "Suivant" at bounding box center [990, 724] width 67 height 28
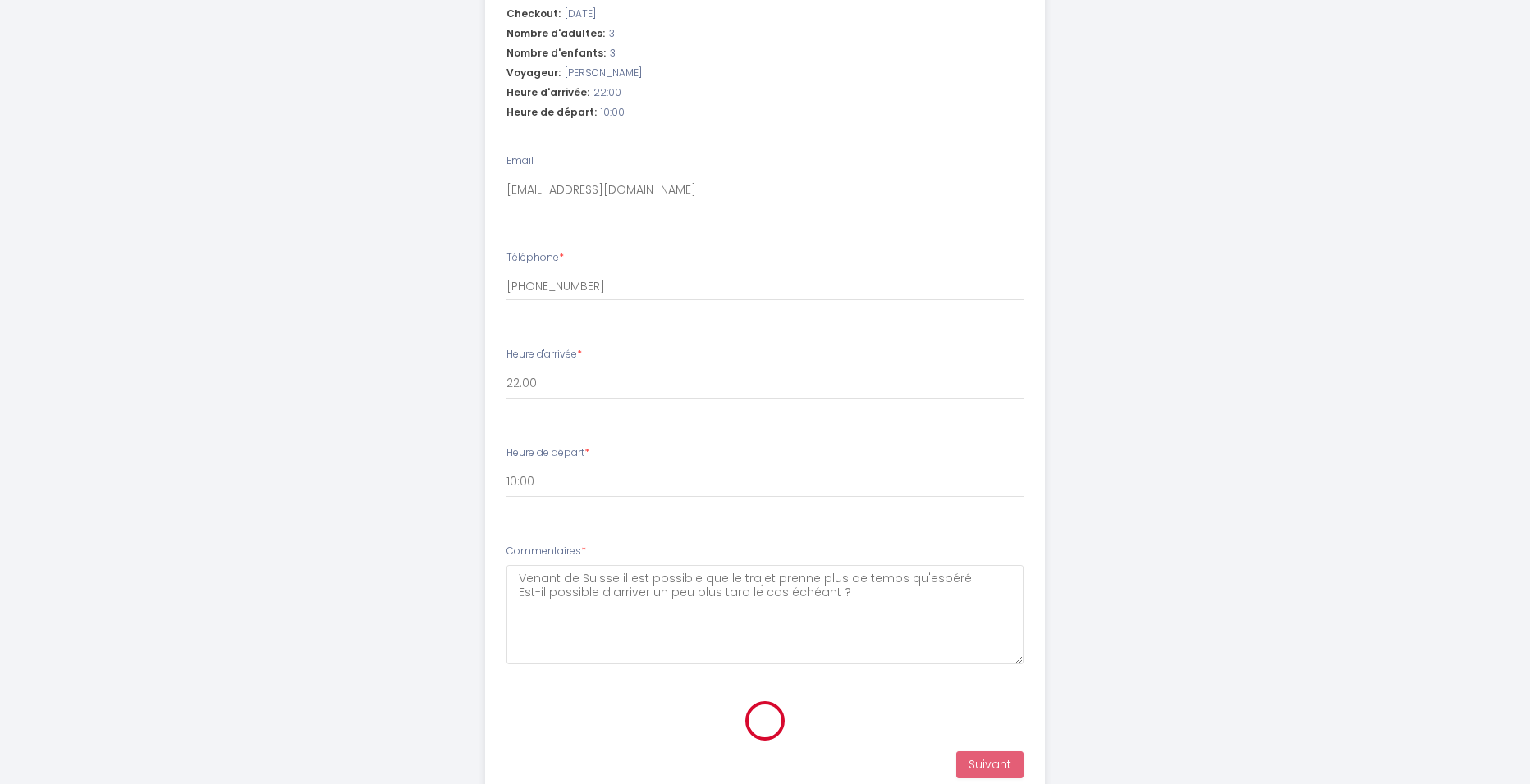
scroll to position [145, 0]
